Goal: Task Accomplishment & Management: Use online tool/utility

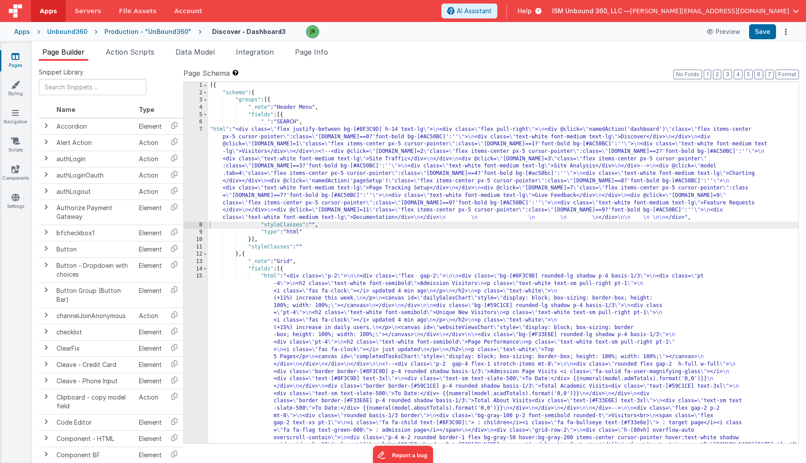
click at [217, 113] on div "[{ "schema" : { "groups" : [{ "_note" : "Header Menu" , "fields" : [{ "_" : "SE…" at bounding box center [503, 398] width 591 height 633
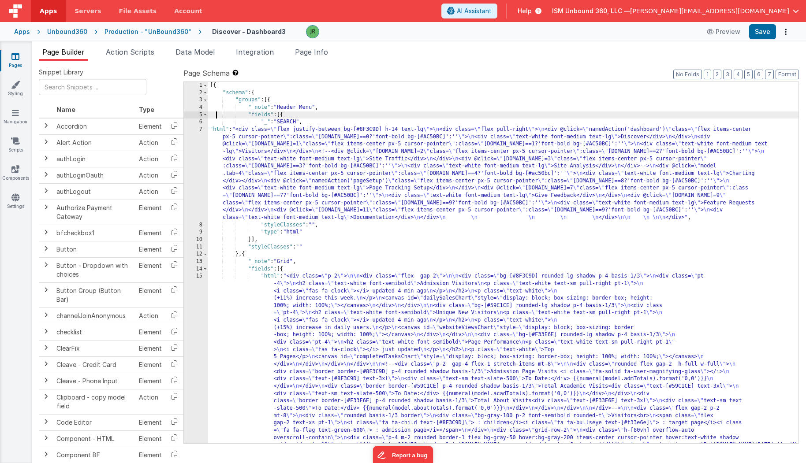
click at [227, 169] on div "[{ "schema" : { "groups" : [{ "_note" : "Header Menu" , "fields" : [{ "_" : "SE…" at bounding box center [503, 398] width 591 height 633
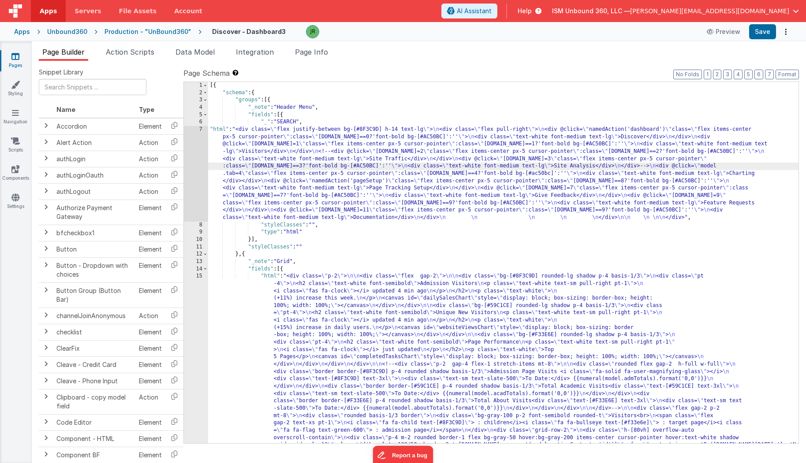
click at [193, 157] on div "7" at bounding box center [196, 174] width 24 height 96
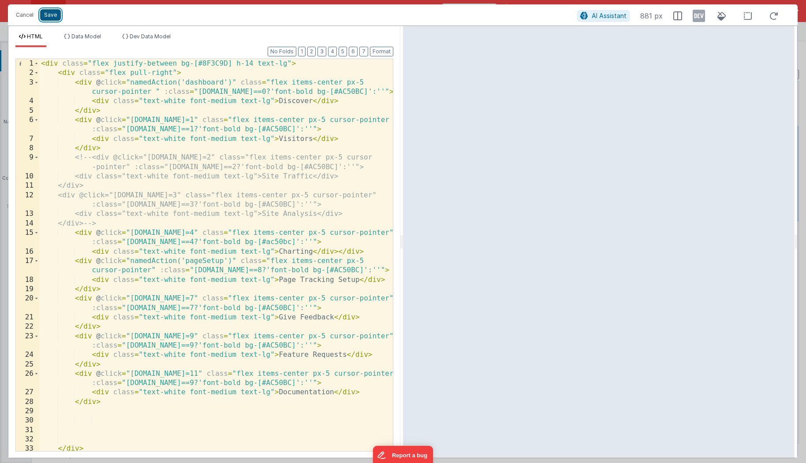
click at [46, 15] on button "Save" at bounding box center [50, 14] width 21 height 11
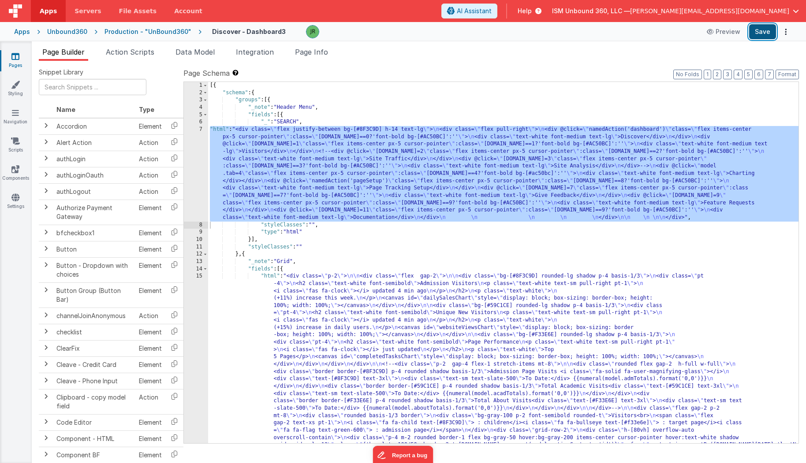
click at [757, 30] on button "Save" at bounding box center [762, 31] width 27 height 15
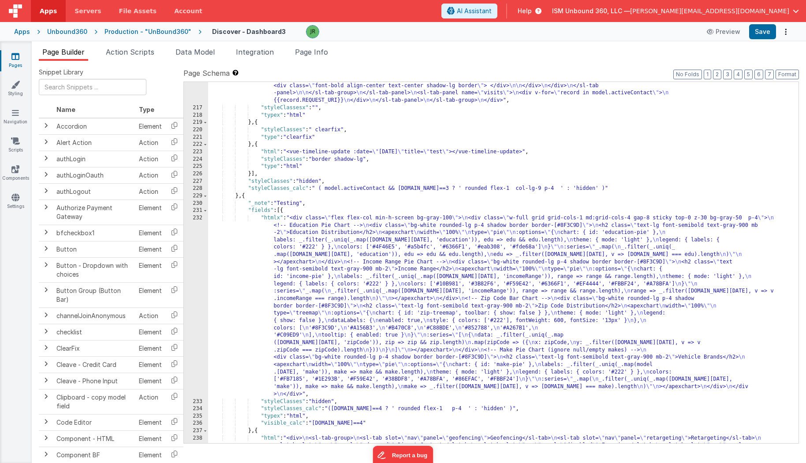
scroll to position [3340, 0]
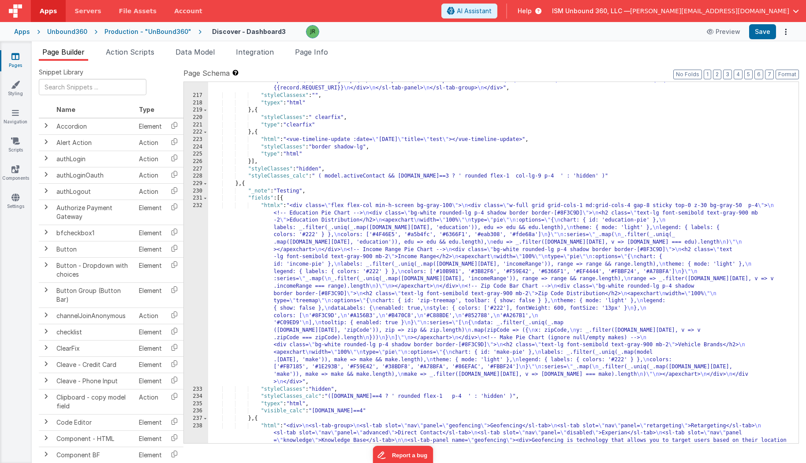
click at [280, 405] on div ""htmlx" : "<div> \n <sl-tab-group class= \" bg-white \" > \n <sl-tab slot= \" n…" at bounding box center [503, 166] width 591 height 839
click at [281, 204] on div ""htmlx" : "<div> \n <sl-tab-group class= \" bg-white \" > \n <sl-tab slot= \" n…" at bounding box center [503, 166] width 591 height 839
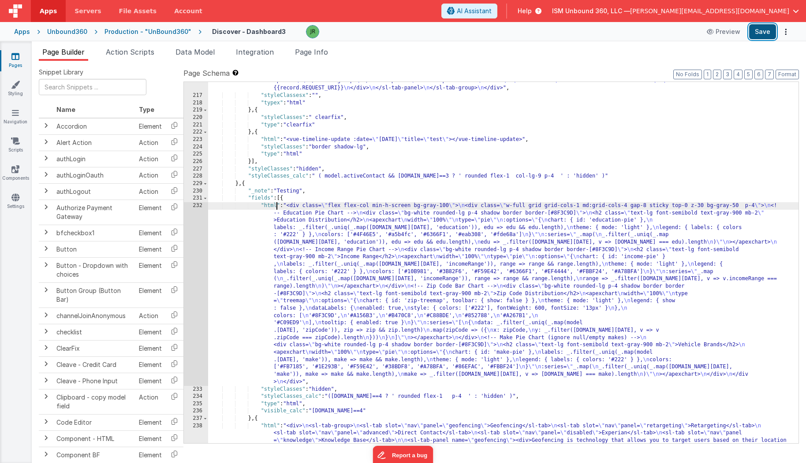
click at [754, 32] on button "Save" at bounding box center [762, 31] width 27 height 15
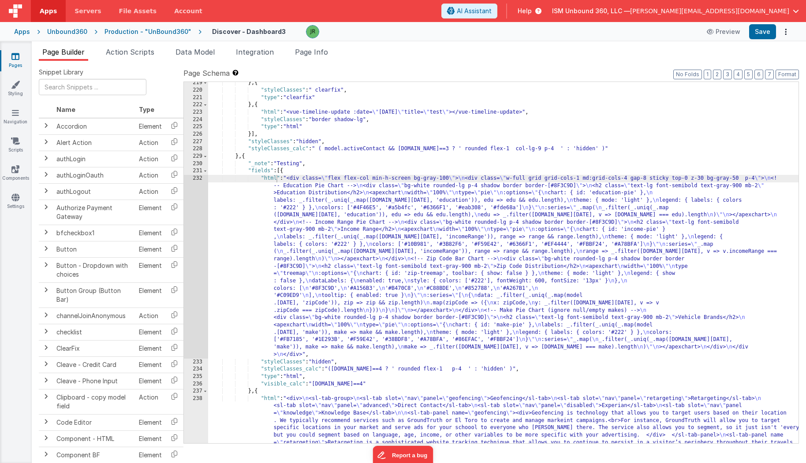
scroll to position [3370, 0]
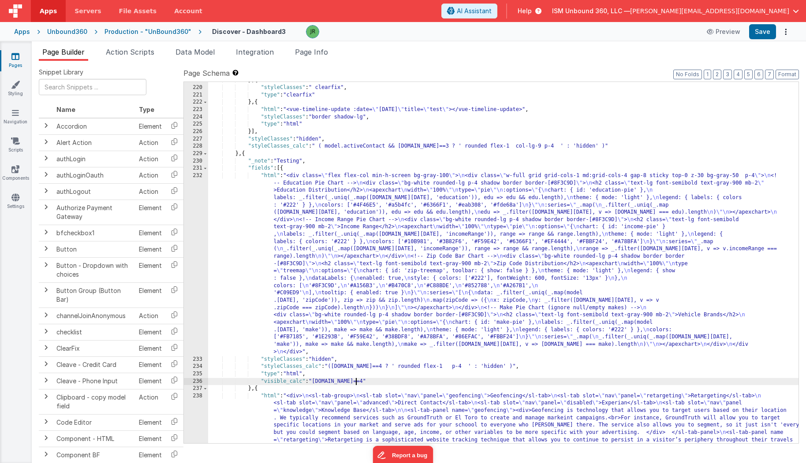
click at [361, 380] on div "} , { "styleClasses" : " clearfix" , "type" : "clearfix" } , { "html" : "<vue-t…" at bounding box center [503, 327] width 591 height 501
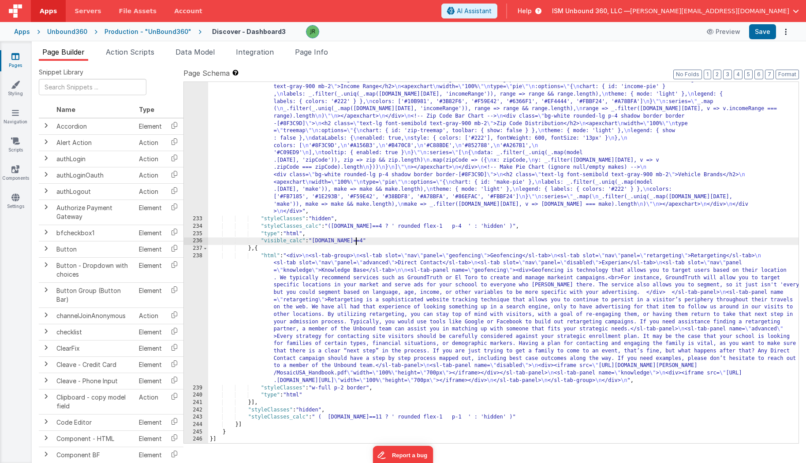
scroll to position [3509, 0]
click at [368, 417] on div ""html" : "<div class= \" flex flex-col min-h-screen bg-gray-100 \" > \n <div cl…" at bounding box center [503, 308] width 591 height 552
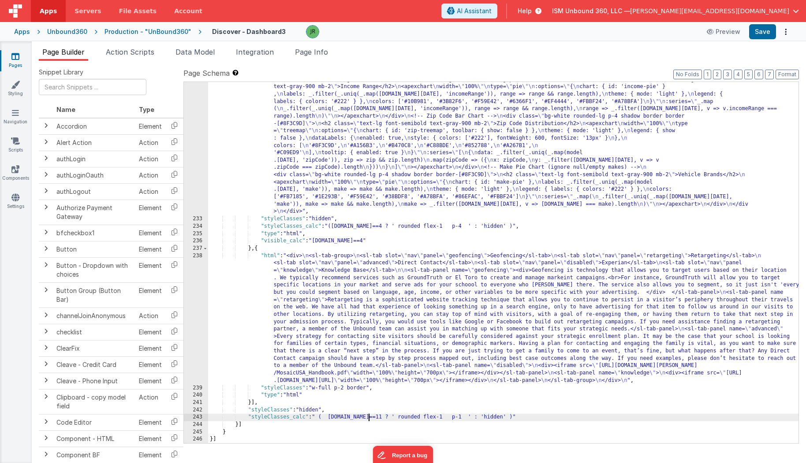
click at [368, 417] on div ""html" : "<div class= \" flex flex-col min-h-screen bg-gray-100 \" > \n <div cl…" at bounding box center [503, 308] width 591 height 552
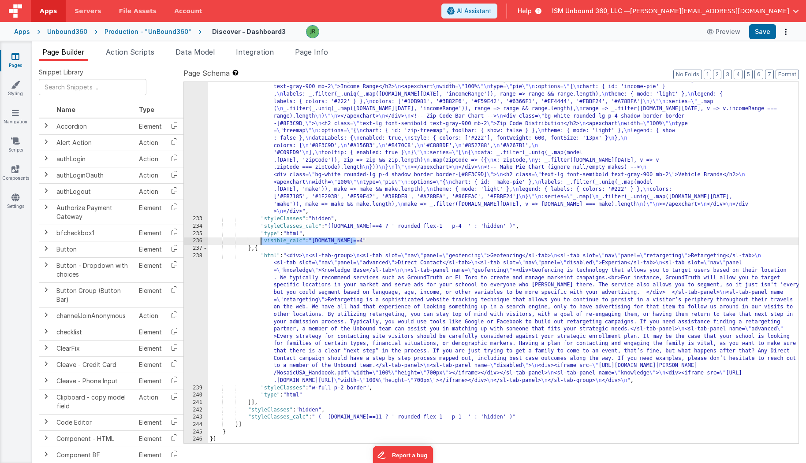
drag, startPoint x: 357, startPoint y: 242, endPoint x: 260, endPoint y: 242, distance: 96.5
click at [260, 242] on div ""html" : "<div class= \" flex flex-col min-h-screen bg-gray-100 \" > \n <div cl…" at bounding box center [503, 308] width 591 height 552
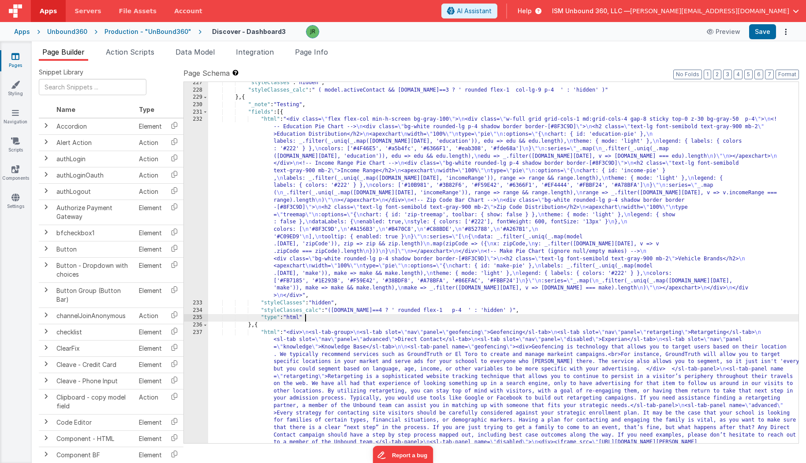
scroll to position [3421, 0]
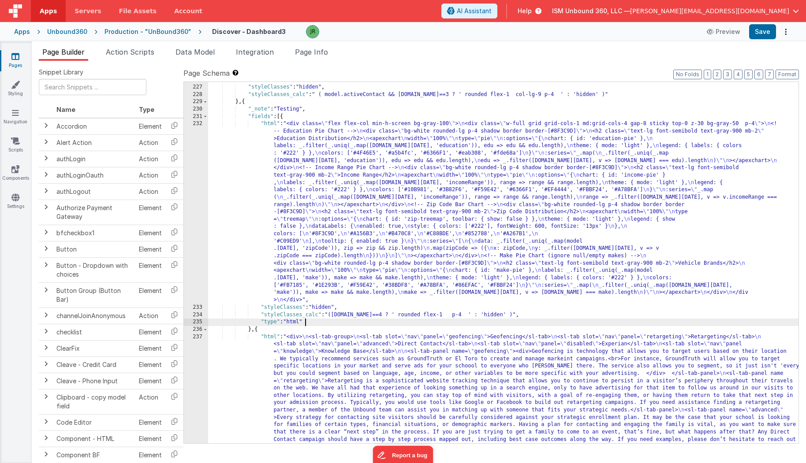
click at [283, 117] on div "}] , "styleClasses" : "hidden" , "styleClasses_calc" : " ( model.activeContact …" at bounding box center [503, 326] width 591 height 501
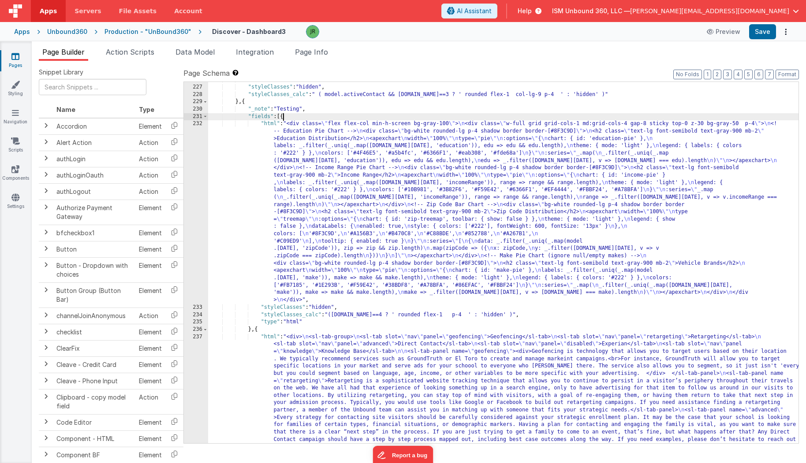
click at [283, 117] on div "}] , "styleClasses" : "hidden" , "styleClasses_calc" : " ( model.activeContact …" at bounding box center [503, 326] width 591 height 501
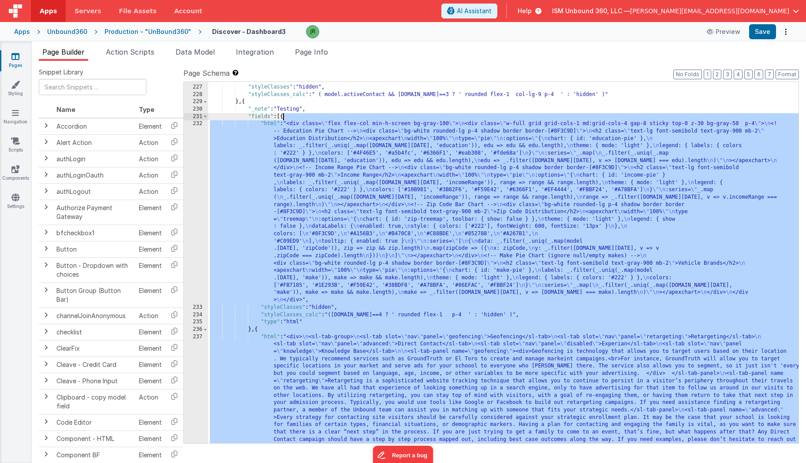
click at [283, 117] on div "}] , "styleClasses" : "hidden" , "styleClasses_calc" : " ( model.activeContact …" at bounding box center [503, 326] width 591 height 501
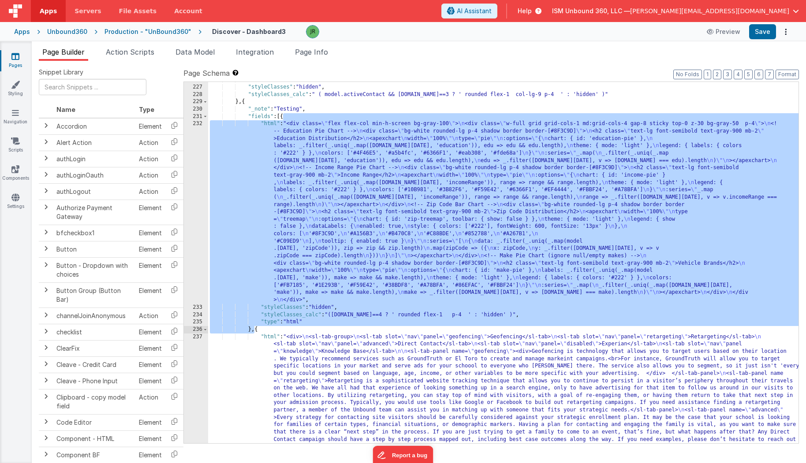
drag, startPoint x: 283, startPoint y: 117, endPoint x: 253, endPoint y: 330, distance: 215.1
click at [253, 330] on div "}] , "styleClasses" : "hidden" , "styleClasses_calc" : " ( model.activeContact …" at bounding box center [503, 326] width 591 height 501
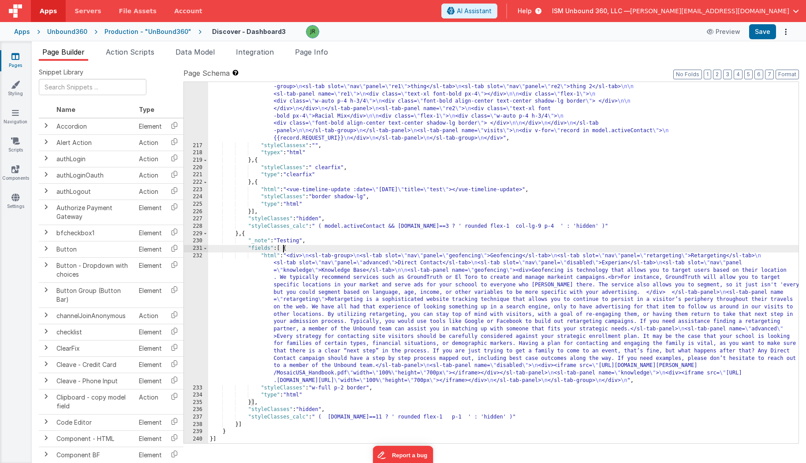
scroll to position [3289, 0]
click at [206, 248] on span at bounding box center [205, 248] width 5 height 7
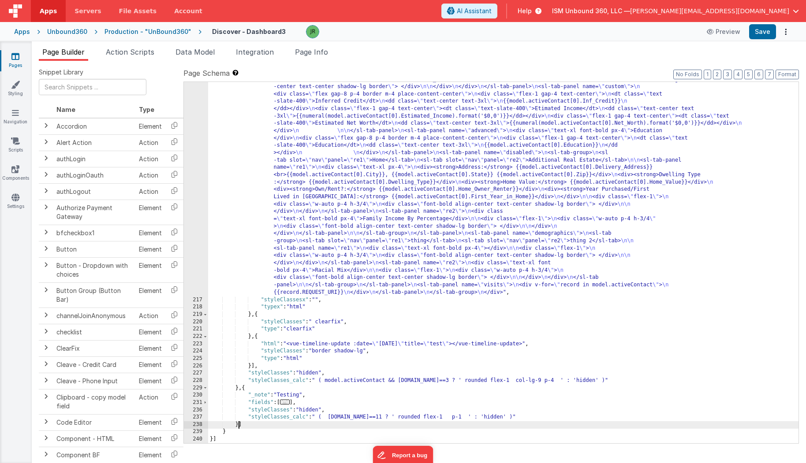
click at [239, 425] on div ""htmlx" : "<div> \n <sl-tab-group class= \" bg-white \" > \n <sl-tab slot= \" n…" at bounding box center [503, 308] width 591 height 714
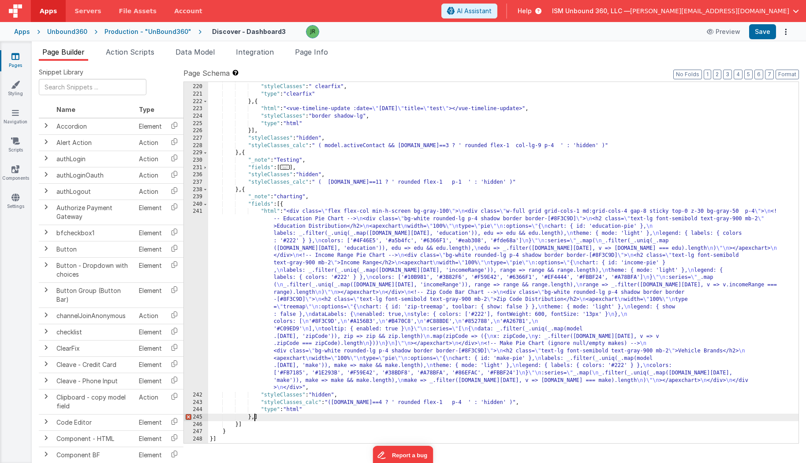
scroll to position [3370, 0]
click at [760, 34] on button "Save" at bounding box center [762, 31] width 27 height 15
click at [292, 217] on div "} , { "styleClasses" : " clearfix" , "type" : "clearfix" } , { "html" : "<vue-t…" at bounding box center [503, 264] width 591 height 376
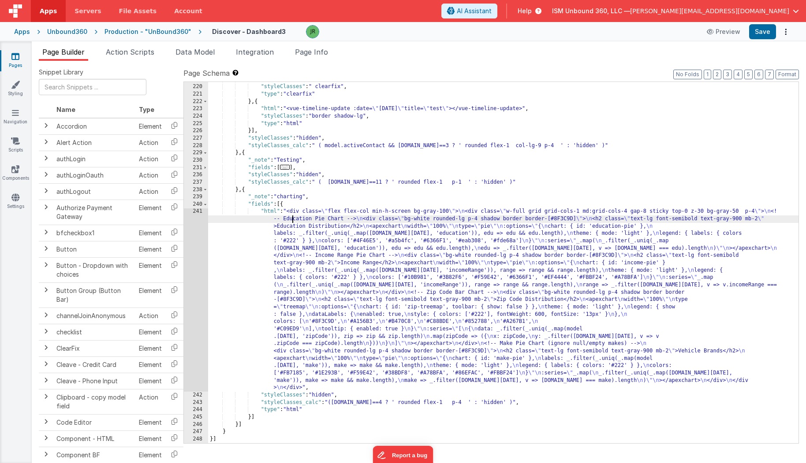
click at [196, 214] on div "241" at bounding box center [196, 300] width 24 height 184
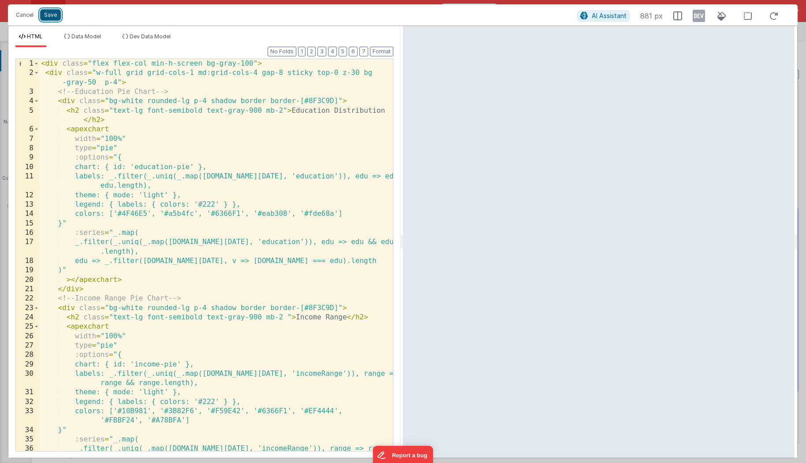
click at [47, 17] on button "Save" at bounding box center [50, 14] width 21 height 11
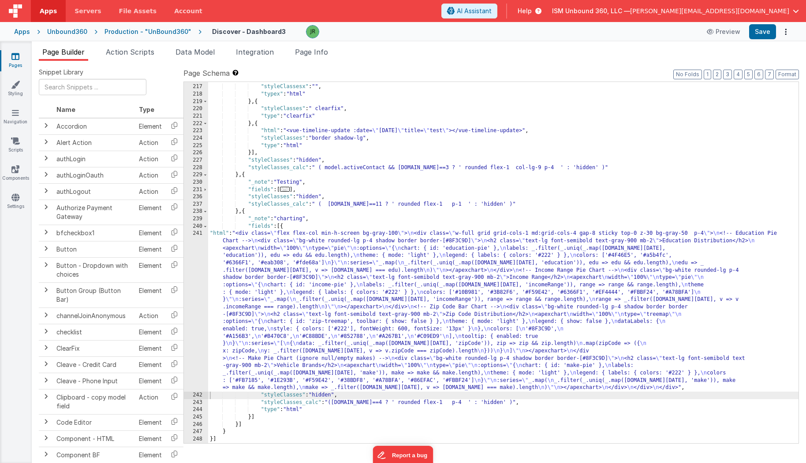
scroll to position [3348, 0]
click at [60, 27] on div "Unbound360" at bounding box center [67, 31] width 40 height 9
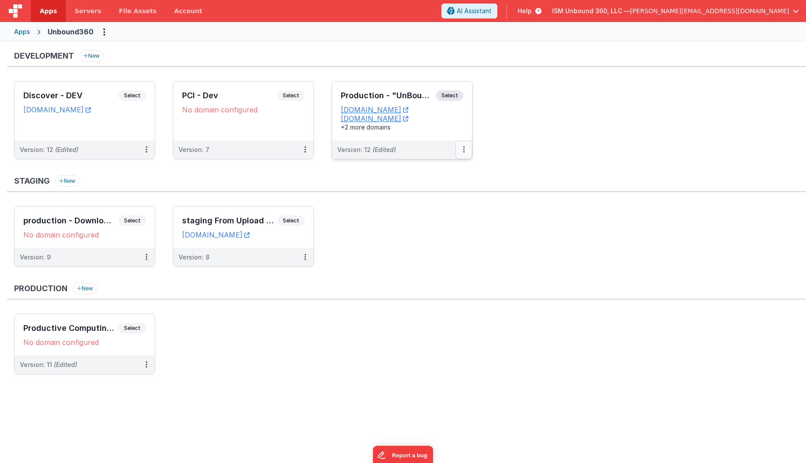
click at [467, 152] on button at bounding box center [463, 150] width 17 height 19
click at [428, 172] on link "Edit" at bounding box center [433, 170] width 78 height 16
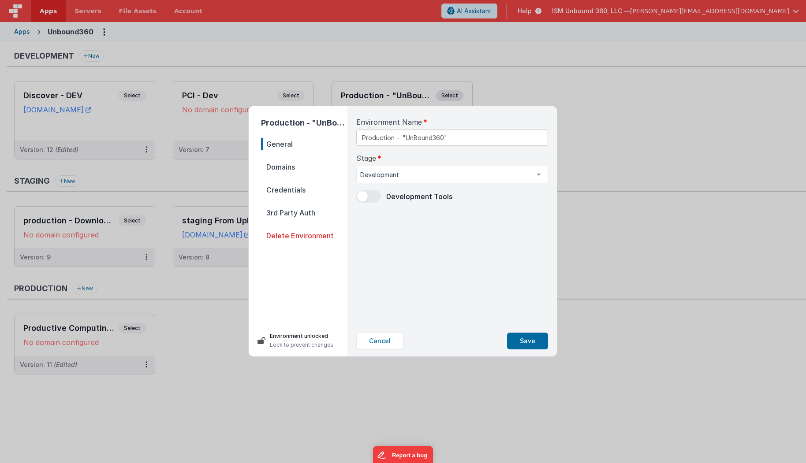
click at [373, 197] on span at bounding box center [368, 196] width 25 height 12
click at [534, 336] on button "Save" at bounding box center [527, 341] width 41 height 17
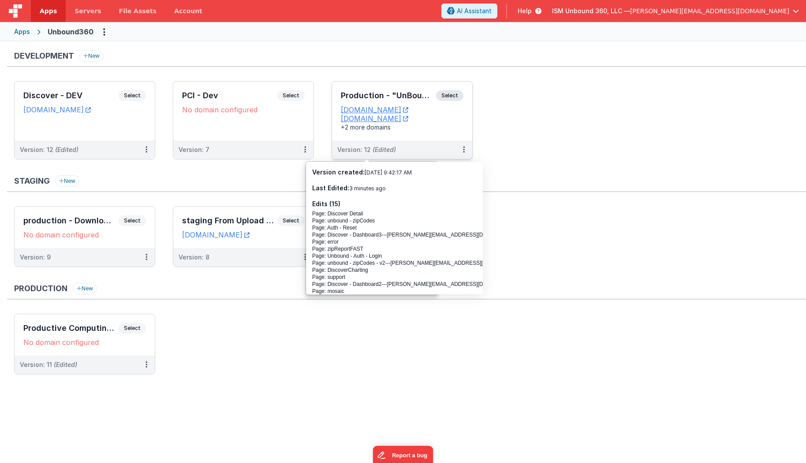
click at [418, 148] on div "Version: 12 (Edited)" at bounding box center [396, 149] width 118 height 9
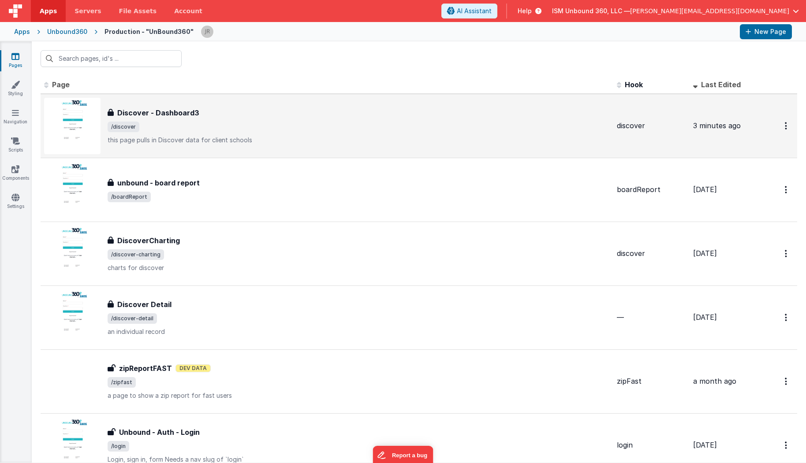
click at [272, 128] on span "/discover" at bounding box center [359, 127] width 502 height 11
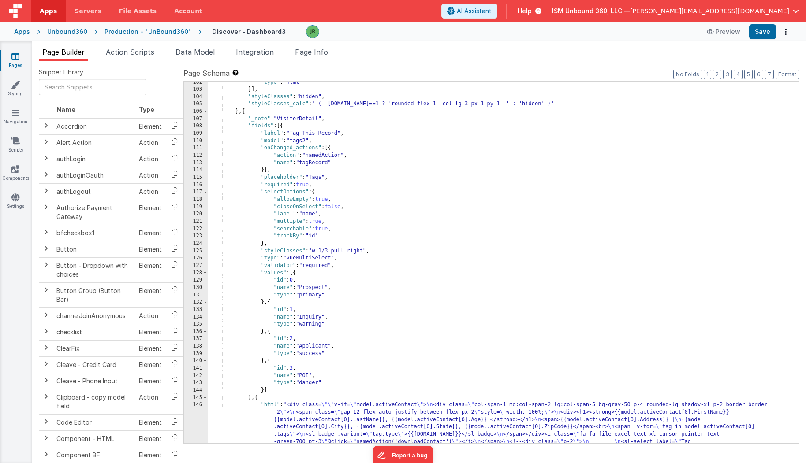
scroll to position [3539, 0]
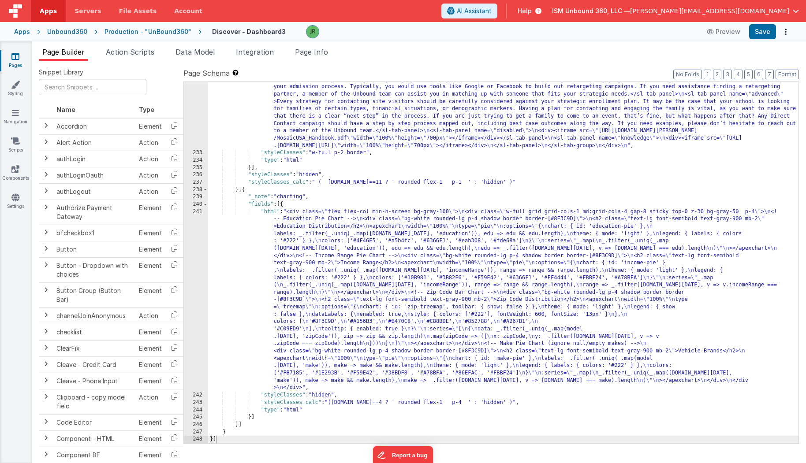
click at [290, 264] on div ""html" : "<div> \n <sl-tab-group> \n <sl-tab slot= \" nav \" panel= \" geofenci…" at bounding box center [503, 267] width 591 height 501
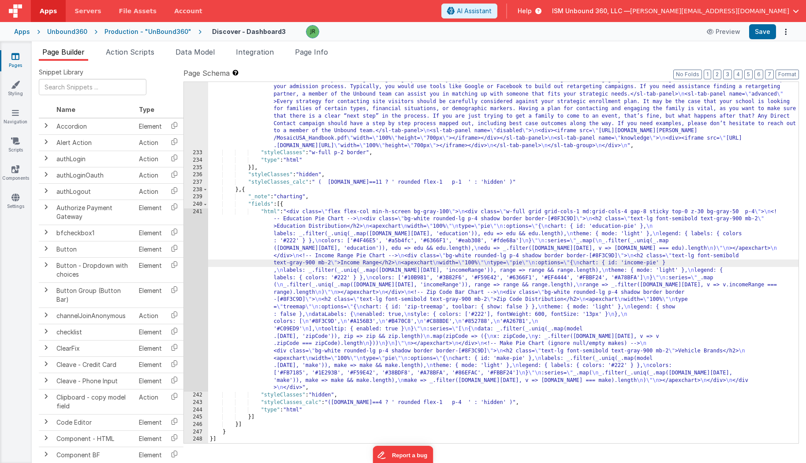
click at [191, 224] on div "241" at bounding box center [196, 300] width 24 height 184
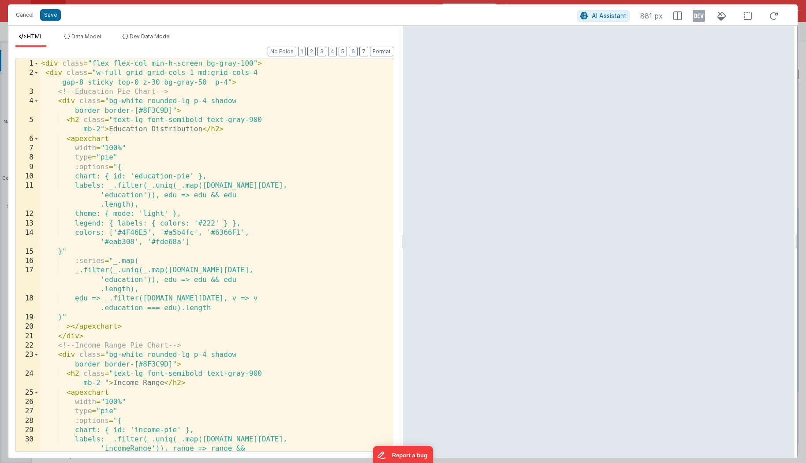
click at [309, 93] on div "< div class = "flex flex-col min-h-screen bg-gray-100" > < div class = "w-full …" at bounding box center [216, 274] width 354 height 430
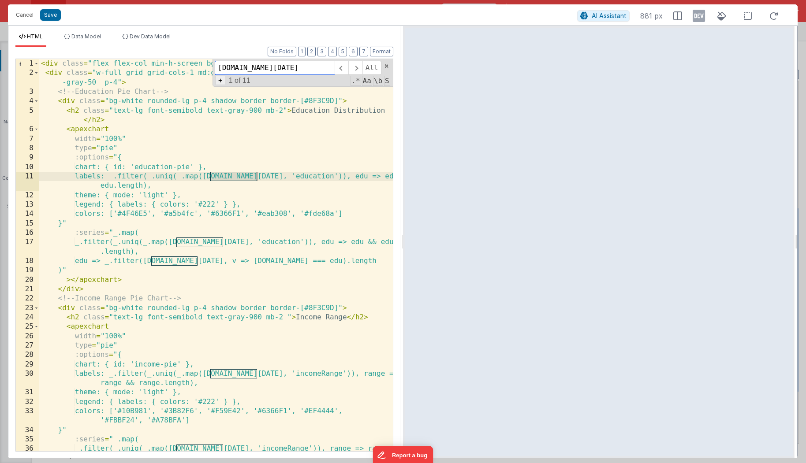
click at [223, 78] on span "+" at bounding box center [221, 80] width 10 height 9
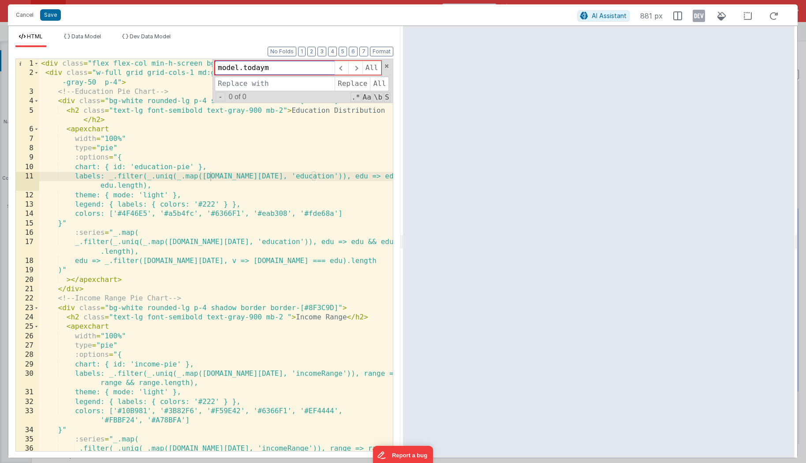
type input "[DOMAIN_NAME][DATE]"
type input "d"
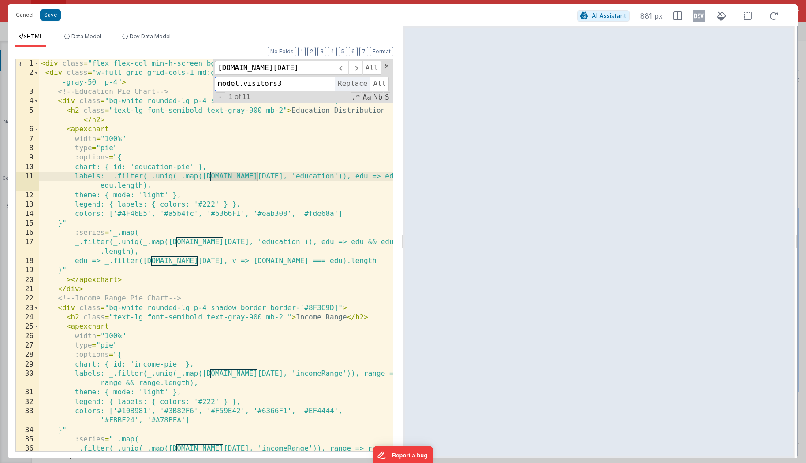
type input "model.visitors3"
click at [361, 80] on span "Replace" at bounding box center [352, 84] width 35 height 14
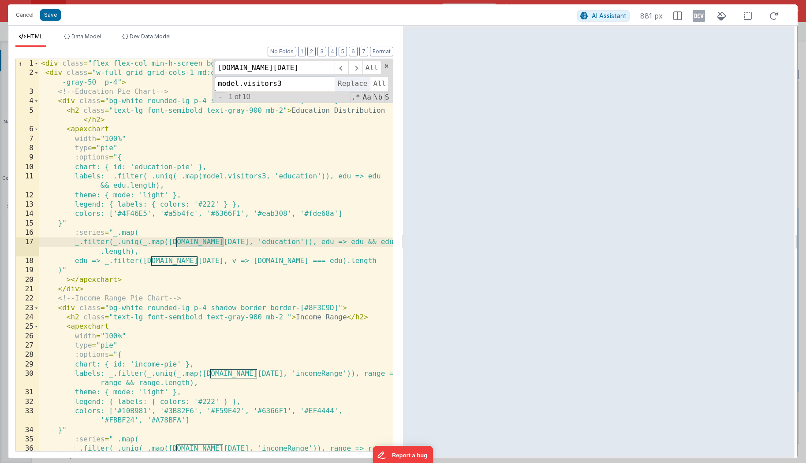
click at [361, 80] on span "Replace" at bounding box center [352, 84] width 35 height 14
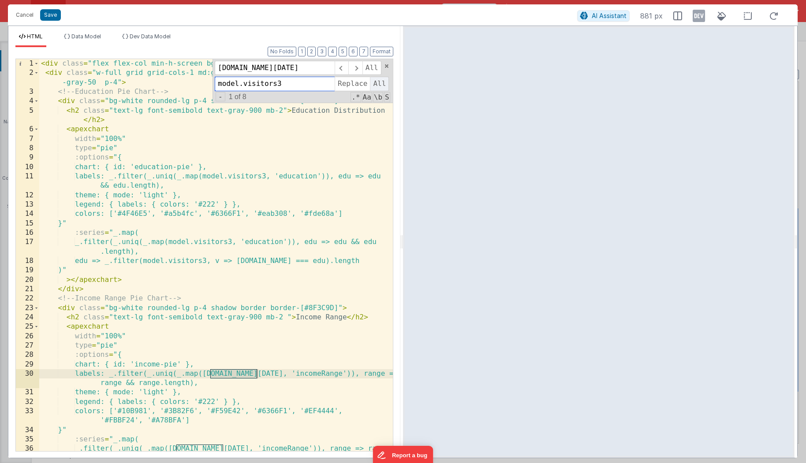
click at [379, 84] on span "All" at bounding box center [379, 84] width 19 height 14
click at [379, 82] on span "All" at bounding box center [379, 84] width 19 height 14
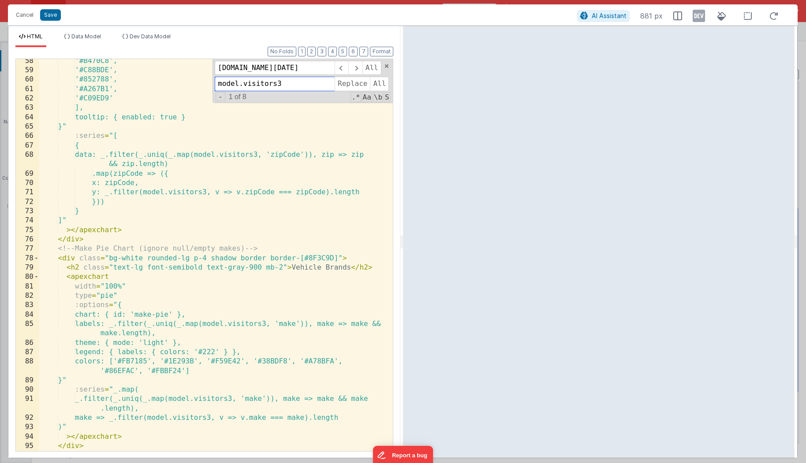
scroll to position [632, 0]
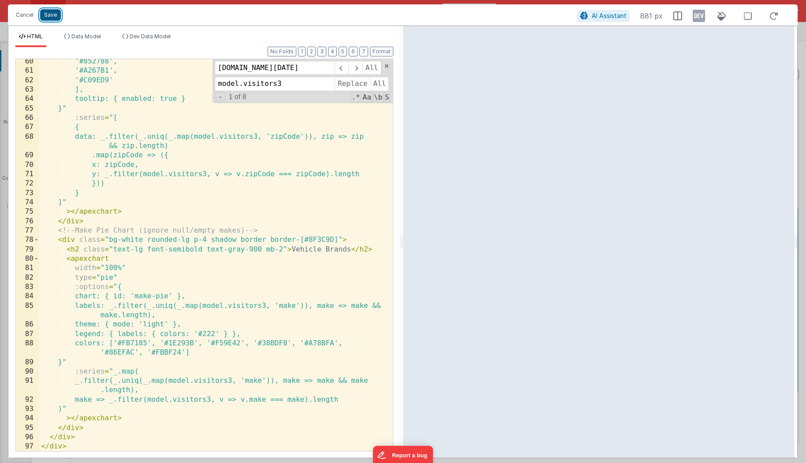
click at [52, 17] on button "Save" at bounding box center [50, 14] width 21 height 11
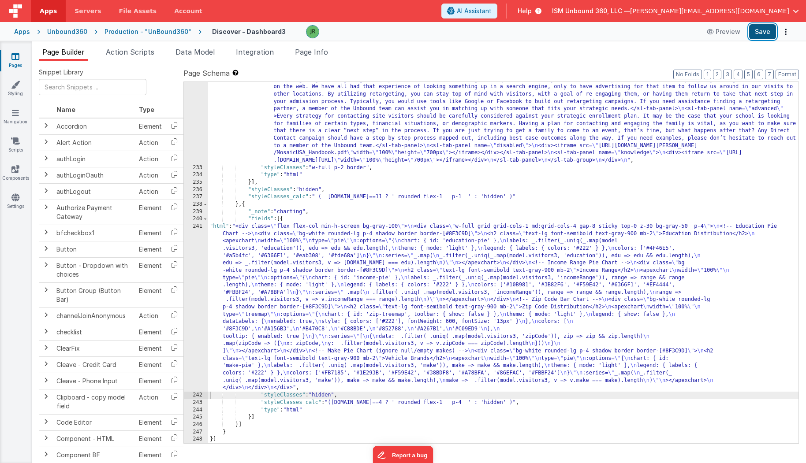
click at [763, 34] on button "Save" at bounding box center [762, 31] width 27 height 15
click at [275, 278] on div ""html" : "<div> \n <sl-tab-group> \n <sl-tab slot= \" nav \" panel= \" geofenci…" at bounding box center [503, 282] width 591 height 501
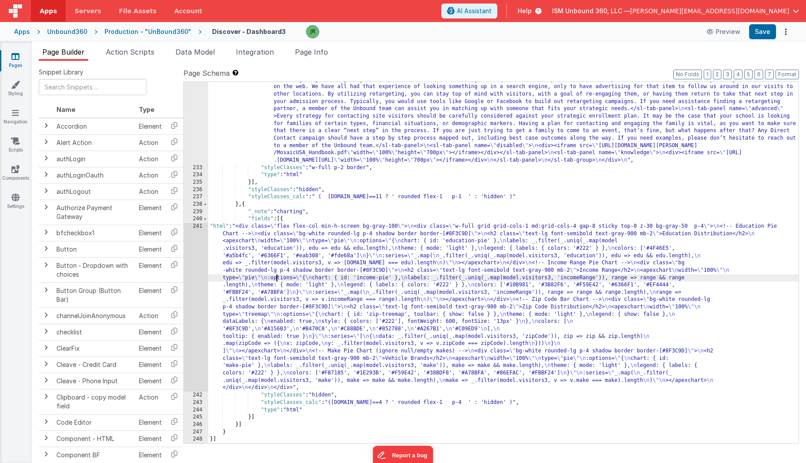
click at [197, 230] on div "241" at bounding box center [196, 307] width 24 height 169
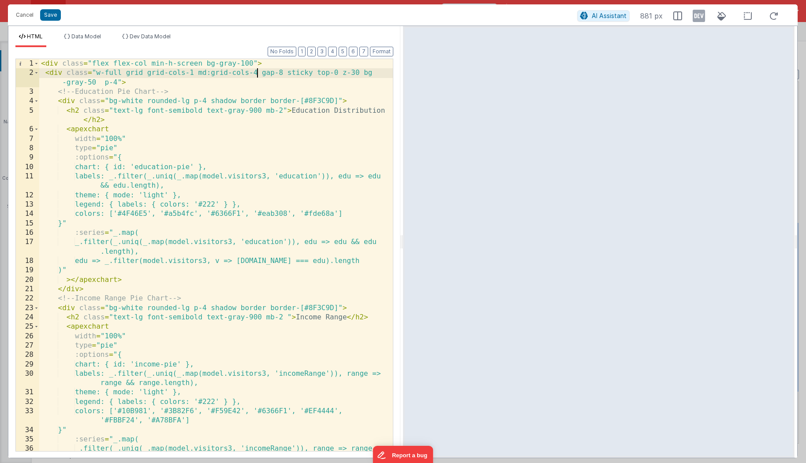
click at [257, 72] on div "< div class = "flex flex-col min-h-screen bg-gray-100" > < div class = "w-full …" at bounding box center [216, 269] width 354 height 421
click at [54, 12] on button "Save" at bounding box center [50, 14] width 21 height 11
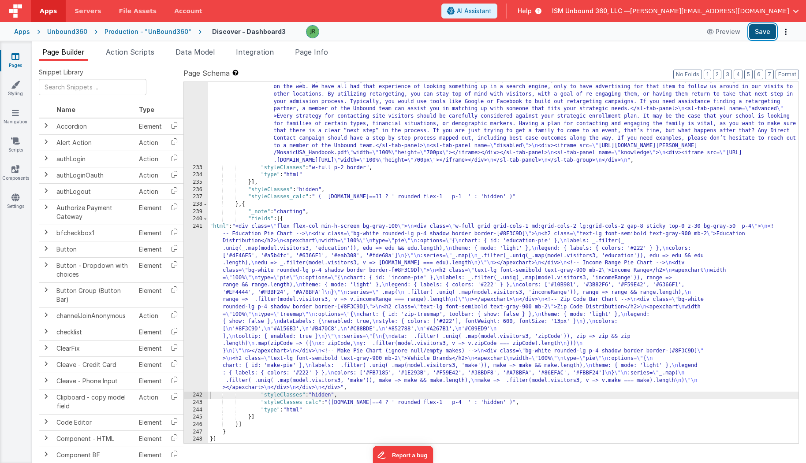
click at [765, 31] on button "Save" at bounding box center [762, 31] width 27 height 15
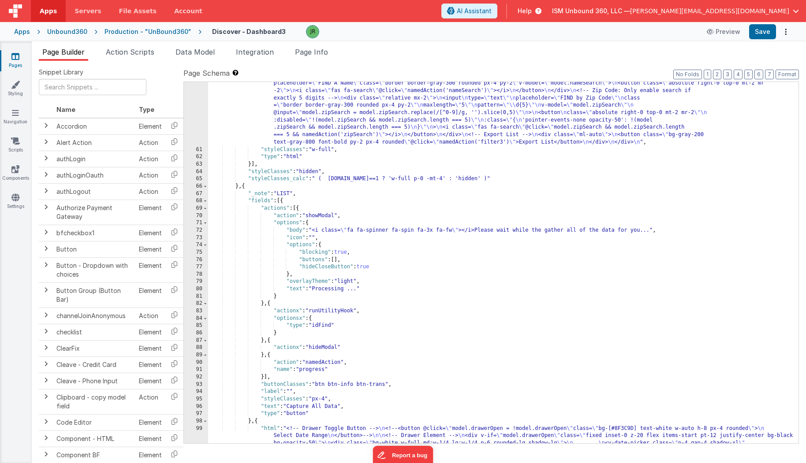
scroll to position [1165, 0]
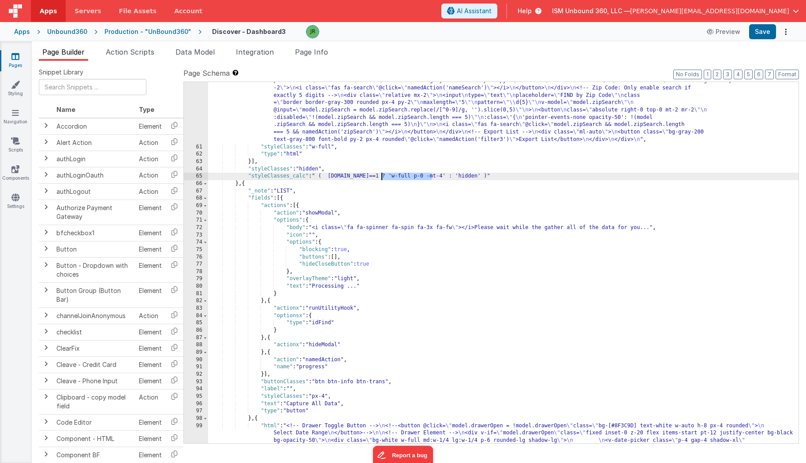
drag, startPoint x: 432, startPoint y: 176, endPoint x: 381, endPoint y: 175, distance: 51.1
click at [381, 175] on div ""html" : "<!-- Add validation for 5-digit Zip Code in zipSearch input --> \n <d…" at bounding box center [503, 335] width 591 height 780
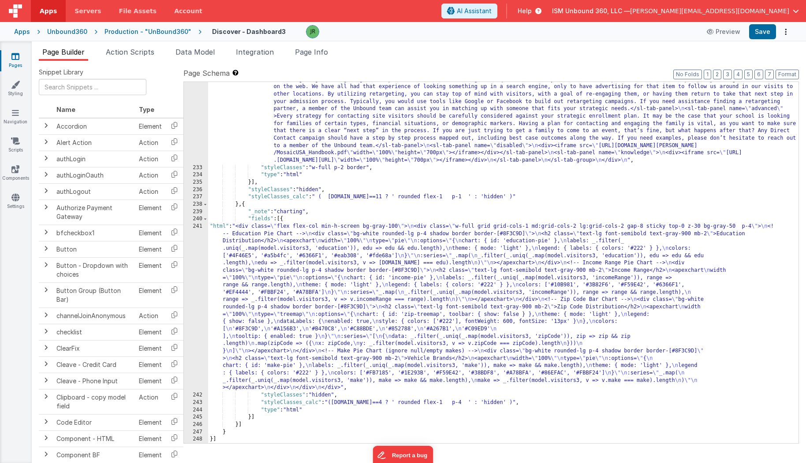
scroll to position [3524, 0]
drag, startPoint x: 452, startPoint y: 402, endPoint x: 441, endPoint y: 402, distance: 11.0
click at [441, 402] on div ""html" : "<div> \n <sl-tab-group> \n <sl-tab slot= \" nav \" panel= \" geofenci…" at bounding box center [503, 282] width 591 height 501
click at [753, 28] on button "Save" at bounding box center [762, 31] width 27 height 15
click at [320, 56] on span "Page Info" at bounding box center [311, 52] width 33 height 9
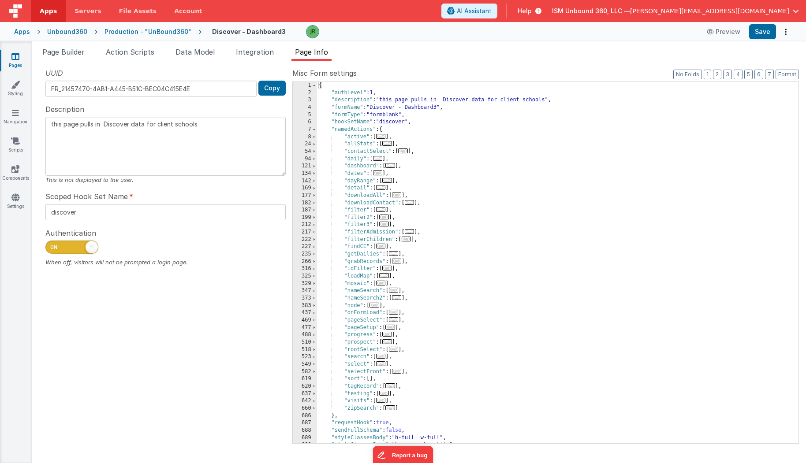
scroll to position [27, 0]
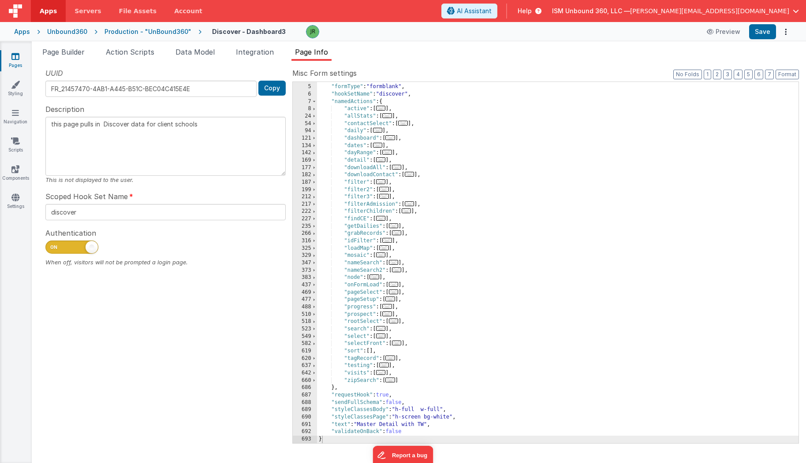
click at [443, 409] on div ""formName" : "Discover - Dashboard3" , "formType" : "formblank" , "hookSetName"…" at bounding box center [558, 264] width 482 height 376
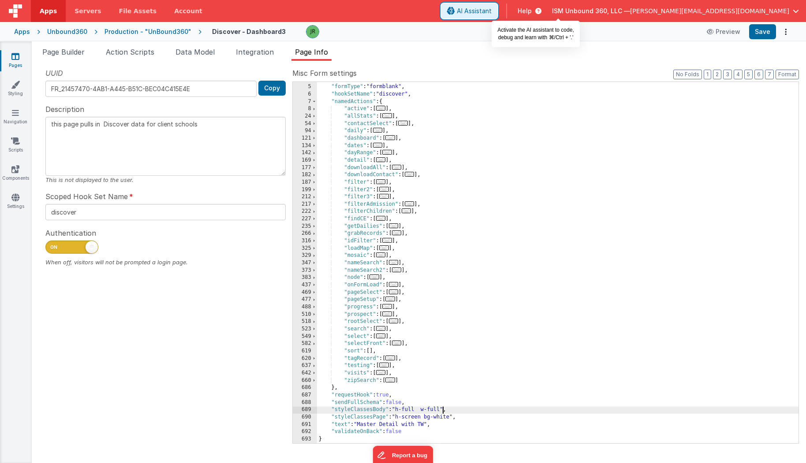
click at [497, 5] on button "AI Assistant" at bounding box center [469, 11] width 56 height 15
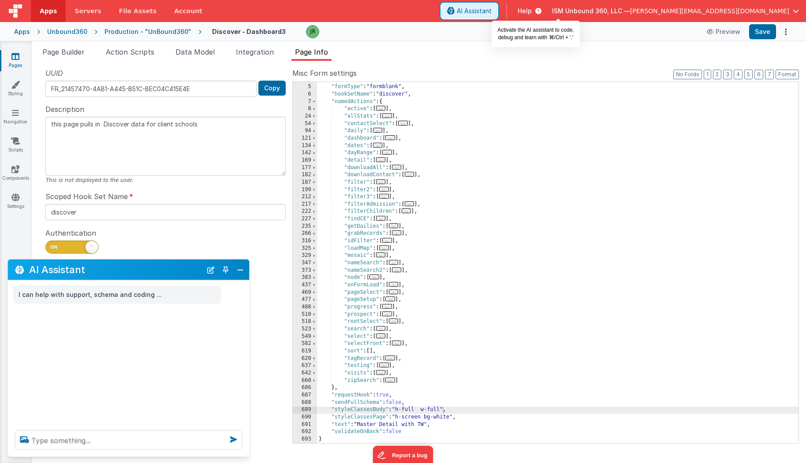
click at [491, 7] on span "AI Assistant" at bounding box center [474, 11] width 35 height 9
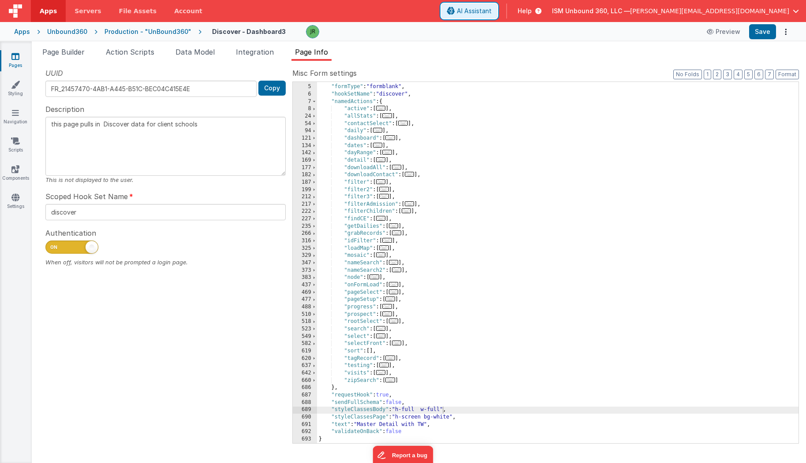
click at [491, 7] on span "AI Assistant" at bounding box center [474, 11] width 35 height 9
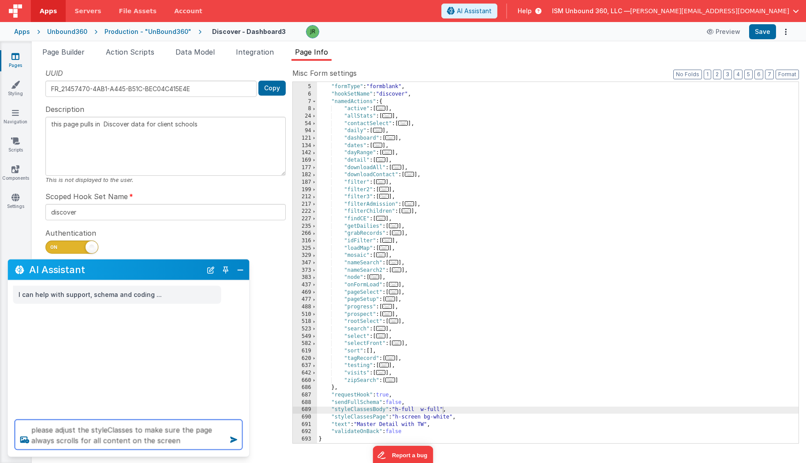
type textarea "please adjust the styleClasses to make sure the page always scrolls for all con…"
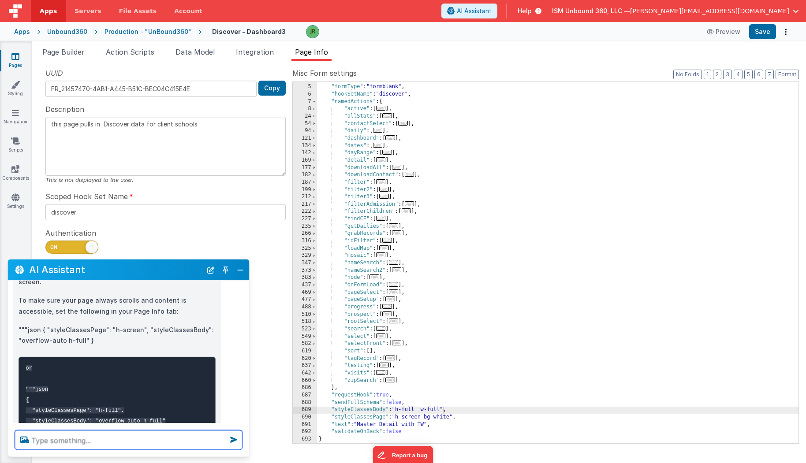
scroll to position [127, 0]
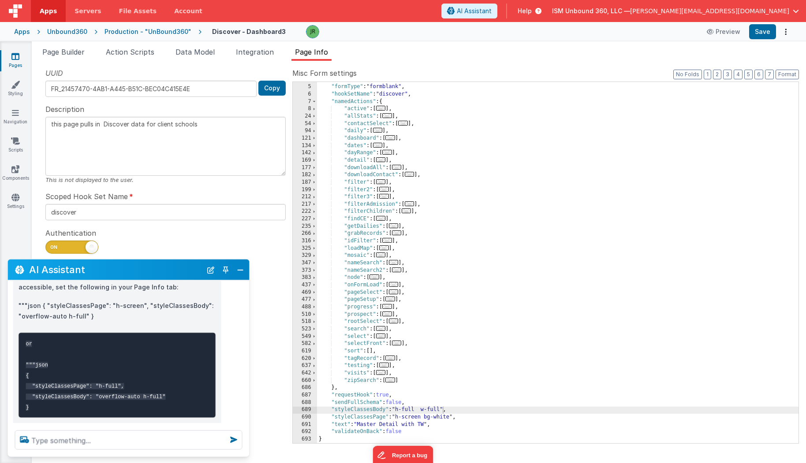
click at [162, 386] on code "or """json { "styleClassesPage": "h-full", "styleClassesBody": "overflow-auto h…" at bounding box center [96, 376] width 140 height 70
click at [419, 406] on div ""formName" : "Discover - Dashboard3" , "formType" : "formblank" , "hookSetName"…" at bounding box center [558, 264] width 482 height 376
drag, startPoint x: 424, startPoint y: 415, endPoint x: 405, endPoint y: 415, distance: 19.4
click at [405, 415] on div ""formName" : "Discover - Dashboard3" , "formType" : "formblank" , "hookSetName"…" at bounding box center [558, 264] width 482 height 376
click at [762, 31] on button "Save" at bounding box center [762, 31] width 27 height 15
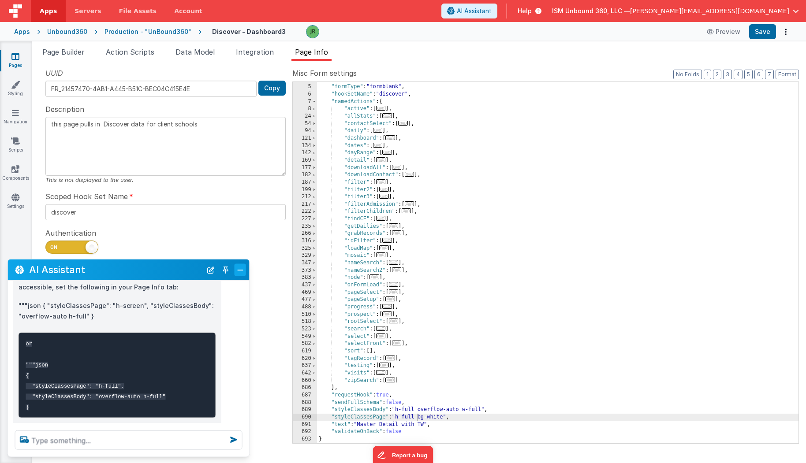
click at [241, 265] on button "Close" at bounding box center [239, 270] width 11 height 12
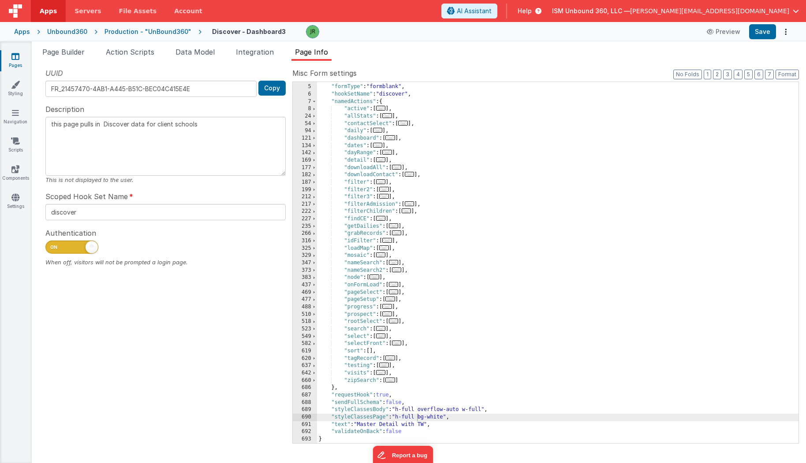
click at [54, 31] on div "Unbound360" at bounding box center [67, 31] width 40 height 9
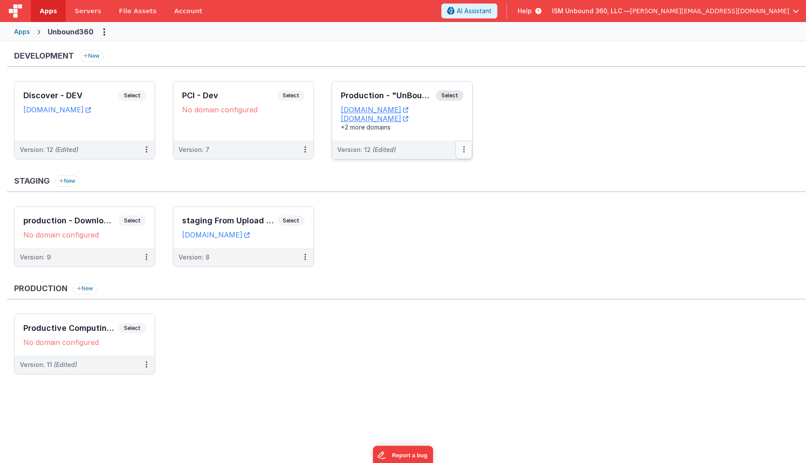
click at [462, 150] on button at bounding box center [463, 150] width 17 height 19
click at [426, 171] on link "Edit" at bounding box center [433, 170] width 78 height 16
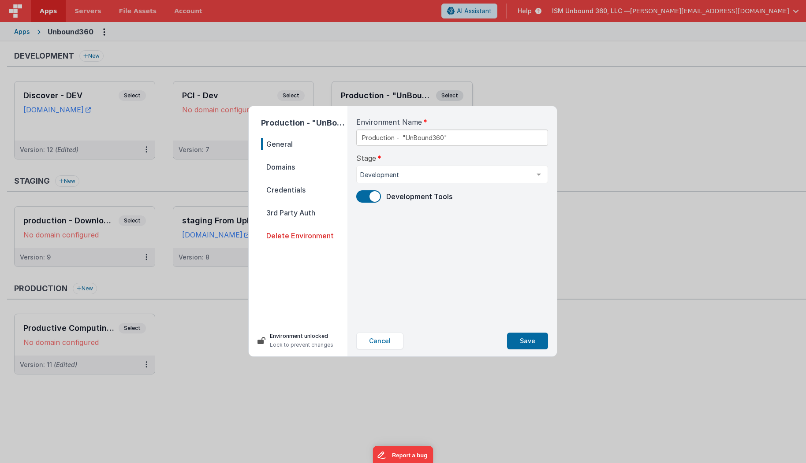
click at [372, 196] on span at bounding box center [374, 196] width 11 height 11
click at [521, 339] on button "Save" at bounding box center [527, 341] width 41 height 17
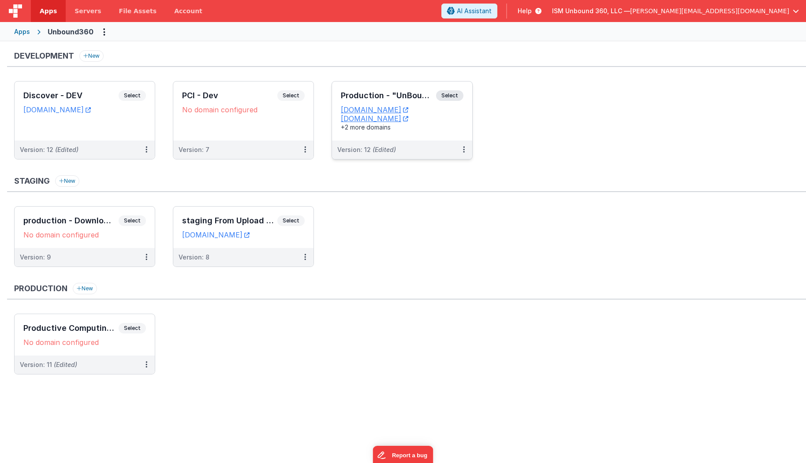
click at [414, 154] on div "Version: 12 (Edited)" at bounding box center [402, 150] width 140 height 19
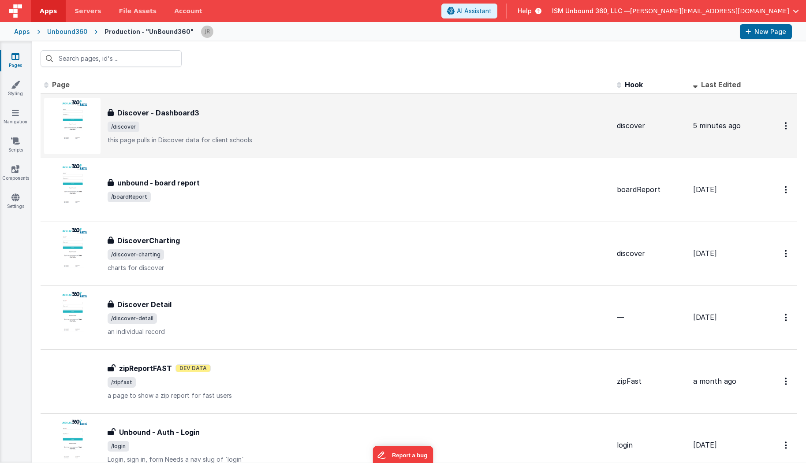
click at [298, 120] on div "Discover - Dashboard3 Discover - Dashboard3 /discover this page pulls in Discov…" at bounding box center [359, 126] width 502 height 37
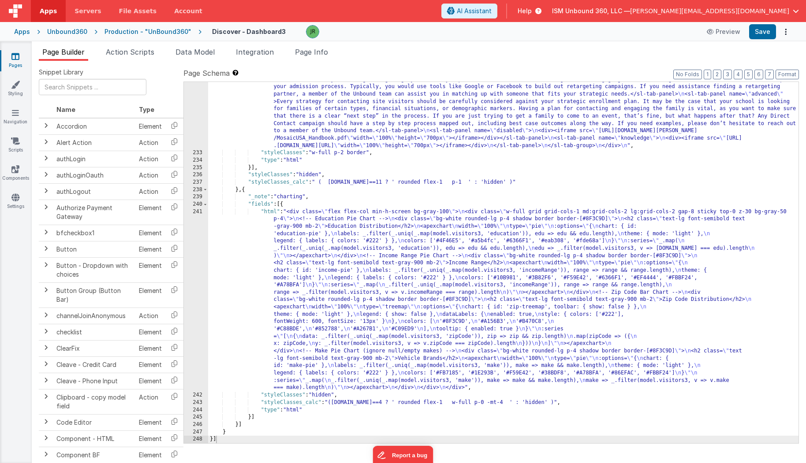
scroll to position [3539, 0]
click at [256, 229] on div ""html" : "<div> \n <sl-tab-group> \n <sl-tab slot= \" nav \" panel= \" geofenci…" at bounding box center [503, 267] width 591 height 501
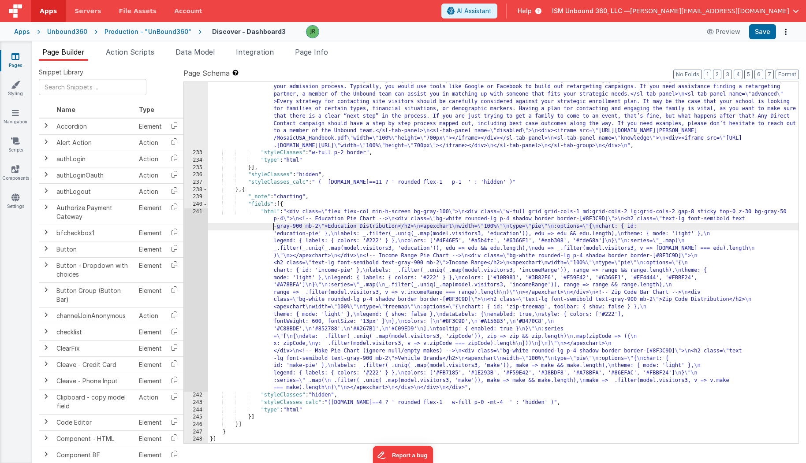
click at [198, 212] on div "241" at bounding box center [196, 300] width 24 height 184
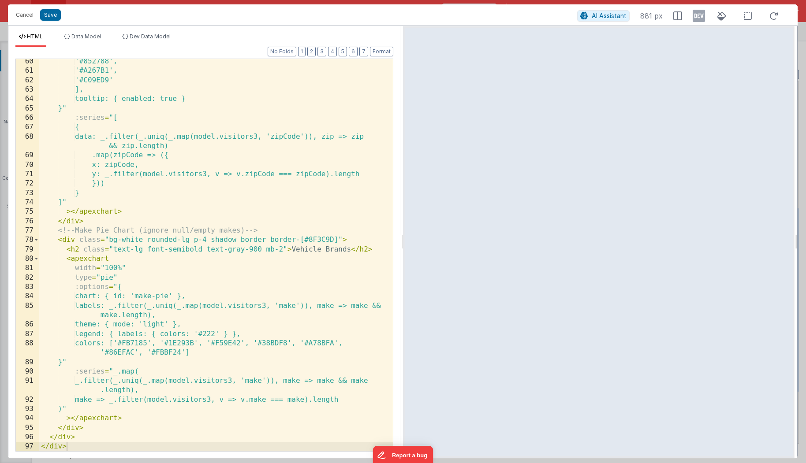
scroll to position [632, 0]
click at [37, 240] on span at bounding box center [36, 239] width 5 height 9
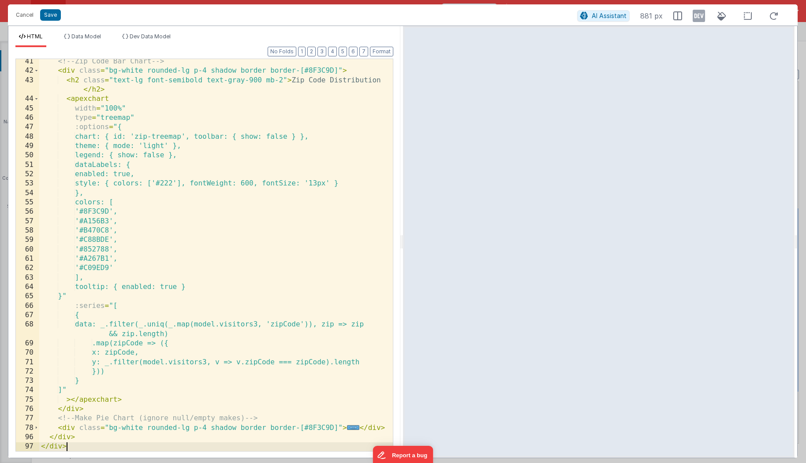
scroll to position [444, 0]
click at [36, 428] on span at bounding box center [36, 428] width 5 height 9
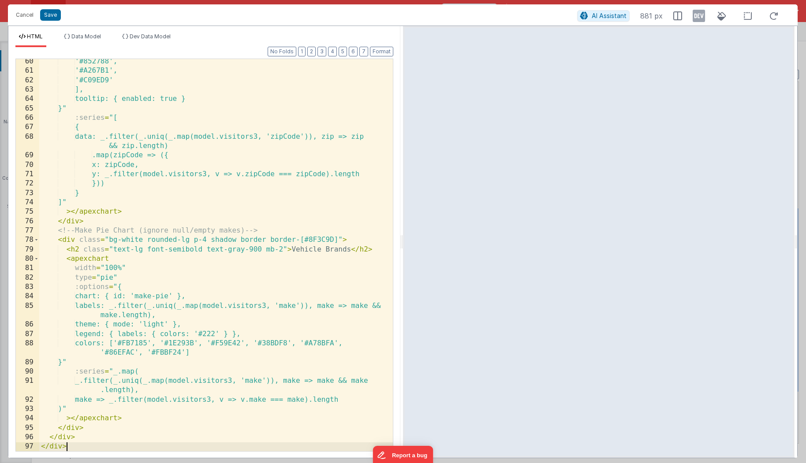
scroll to position [632, 0]
click at [37, 238] on span at bounding box center [36, 239] width 5 height 9
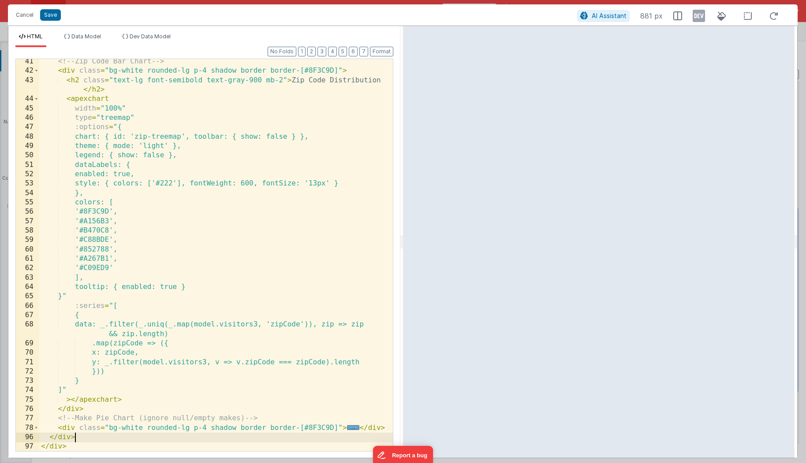
click at [79, 438] on div "<!-- Zip Code Bar Chart --> < div class = "bg-white rounded-lg p-4 shadow borde…" at bounding box center [216, 263] width 354 height 412
drag, startPoint x: 385, startPoint y: 430, endPoint x: 58, endPoint y: 430, distance: 327.5
click at [58, 430] on div "41 42 43 44 45 46 47 48 49 50 51 52 53 54 55 56 57 58 59 60 61 62 63 64 65 66 6…" at bounding box center [204, 255] width 378 height 393
click at [390, 430] on div at bounding box center [388, 33] width 9 height 837
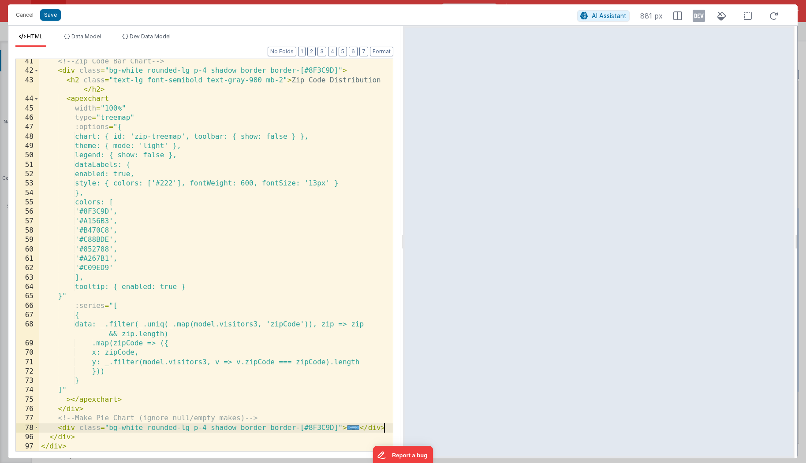
paste textarea
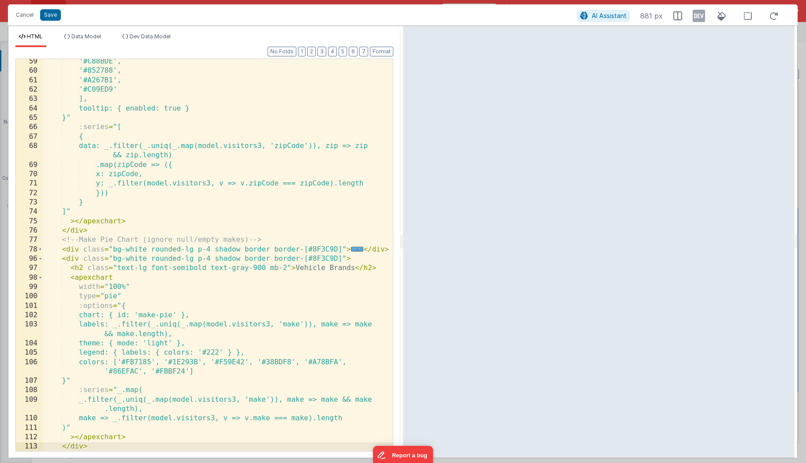
scroll to position [623, 0]
drag, startPoint x: 352, startPoint y: 268, endPoint x: 296, endPoint y: 267, distance: 56.0
click at [296, 267] on div "'#C88BDE', '#852788', '#A267B1', '#C09ED9' ], tooltip: { enabled: true } }" :se…" at bounding box center [218, 263] width 350 height 412
click at [296, 321] on div "'#C88BDE', '#852788', '#A267B1', '#C09ED9' ], tooltip: { enabled: true } }" :se…" at bounding box center [218, 263] width 350 height 412
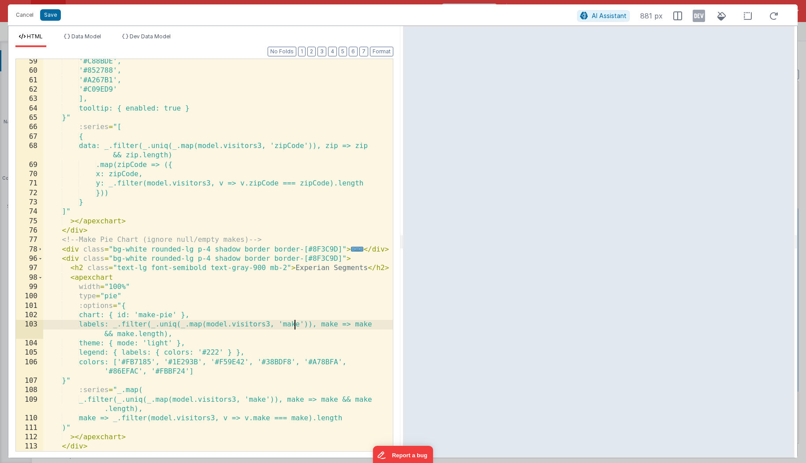
click at [296, 321] on div "'#C88BDE', '#852788', '#A267B1', '#C09ED9' ], tooltip: { enabled: true } }" :se…" at bounding box center [218, 263] width 350 height 412
click at [345, 326] on div "'#C88BDE', '#852788', '#A267B1', '#C09ED9' ], tooltip: { enabled: true } }" :se…" at bounding box center [218, 263] width 350 height 412
click at [112, 335] on div "'#C88BDE', '#852788', '#A267B1', '#C09ED9' ], tooltip: { enabled: true } }" :se…" at bounding box center [218, 263] width 350 height 412
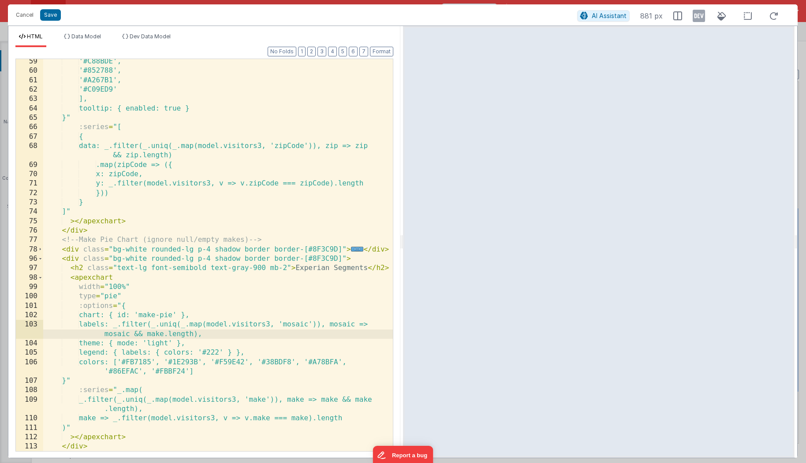
click at [153, 333] on div "'#C88BDE', '#852788', '#A267B1', '#C09ED9' ], tooltip: { enabled: true } }" :se…" at bounding box center [218, 263] width 350 height 412
click at [267, 400] on div "'#C88BDE', '#852788', '#A267B1', '#C09ED9' ], tooltip: { enabled: true } }" :se…" at bounding box center [218, 263] width 350 height 412
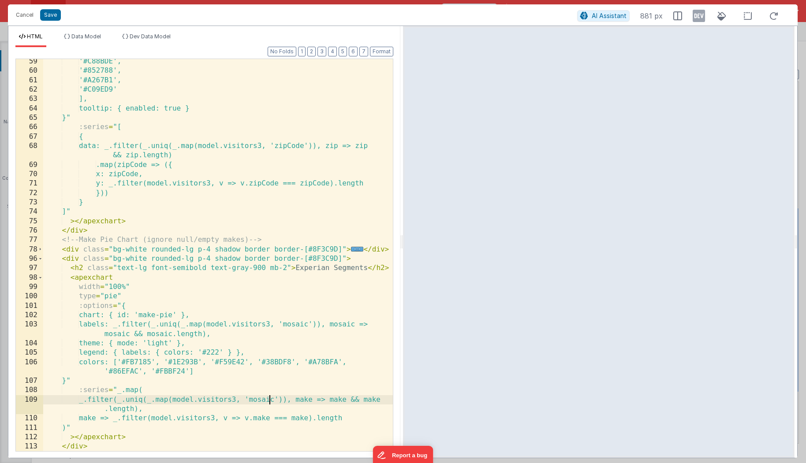
click at [268, 400] on div "'#C88BDE', '#852788', '#A267B1', '#C09ED9' ], tooltip: { enabled: true } }" :se…" at bounding box center [218, 263] width 350 height 412
click at [312, 401] on div "'#C88BDE', '#852788', '#A267B1', '#C09ED9' ], tooltip: { enabled: true } }" :se…" at bounding box center [218, 263] width 350 height 412
click at [349, 401] on div "'#C88BDE', '#852788', '#A267B1', '#C09ED9' ], tooltip: { enabled: true } }" :se…" at bounding box center [218, 263] width 350 height 412
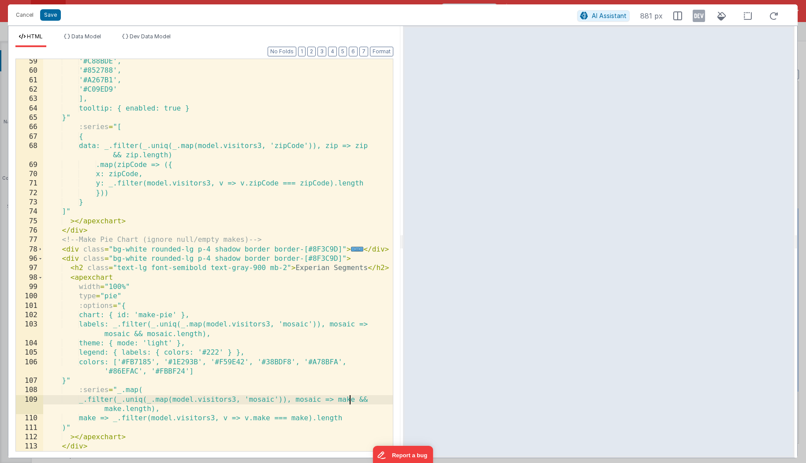
click at [349, 401] on div "'#C88BDE', '#852788', '#A267B1', '#C09ED9' ], tooltip: { enabled: true } }" :se…" at bounding box center [218, 263] width 350 height 412
click at [97, 419] on div "'#C88BDE', '#852788', '#A267B1', '#C09ED9' ], tooltip: { enabled: true } }" :se…" at bounding box center [218, 263] width 350 height 412
click at [276, 418] on div "'#C88BDE', '#852788', '#A267B1', '#C09ED9' ], tooltip: { enabled: true } }" :se…" at bounding box center [218, 263] width 350 height 412
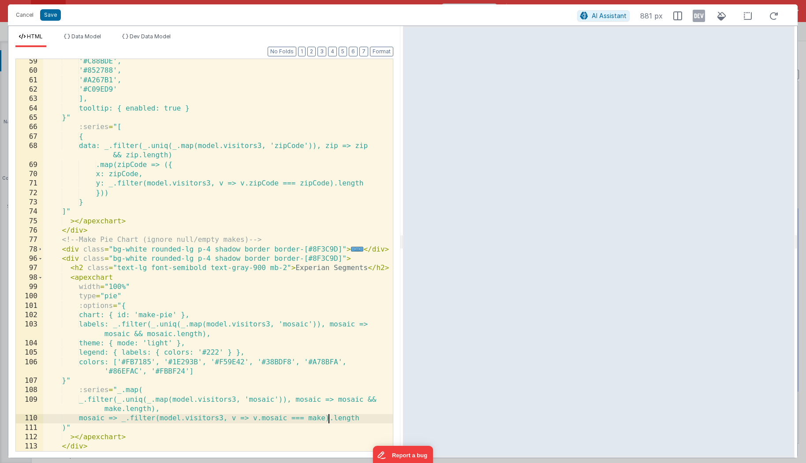
click at [328, 419] on div "'#C88BDE', '#852788', '#A267B1', '#C09ED9' ], tooltip: { enabled: true } }" :se…" at bounding box center [218, 263] width 350 height 412
click at [51, 13] on button "Save" at bounding box center [50, 14] width 21 height 11
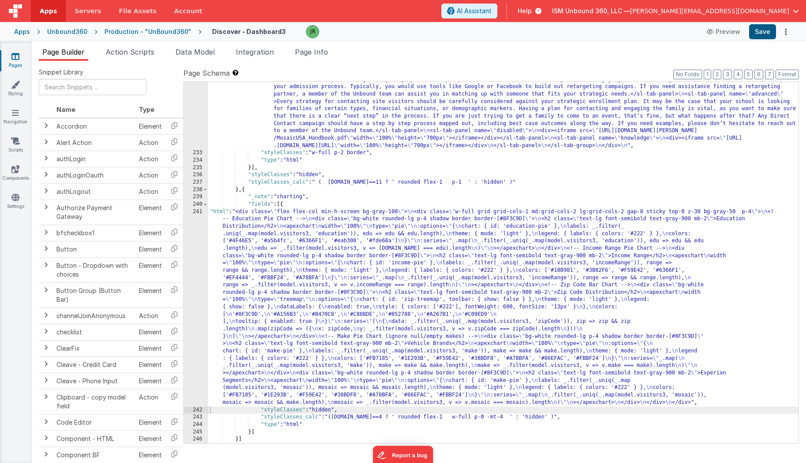
scroll to position [3539, 0]
click at [760, 33] on button "Save" at bounding box center [762, 31] width 27 height 15
click at [312, 342] on div ""html" : "<div> \n <sl-tab-group> \n <sl-tab slot= \" nav \" panel= \" geofenci…" at bounding box center [503, 267] width 591 height 501
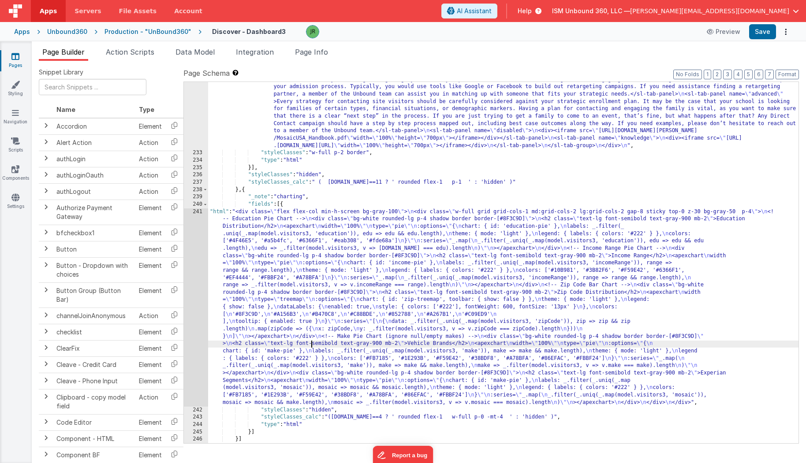
scroll to position [3539, 0]
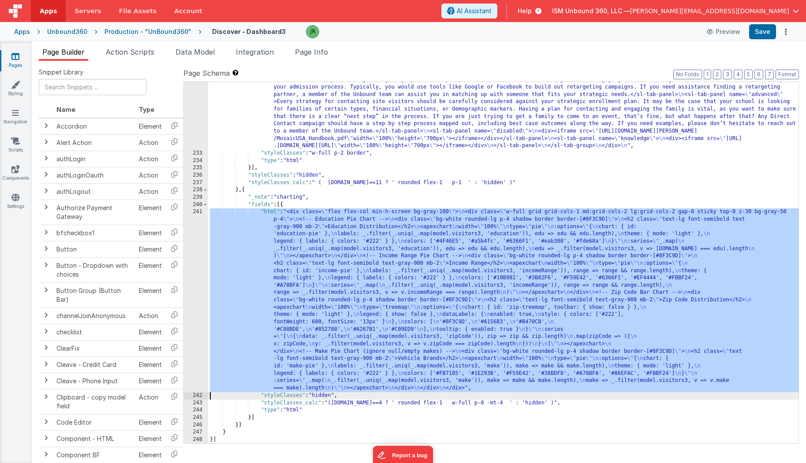
click at [318, 304] on div ""html" : "<div> \n <sl-tab-group> \n <sl-tab slot= \" nav \" panel= \" geofenci…" at bounding box center [503, 268] width 591 height 501
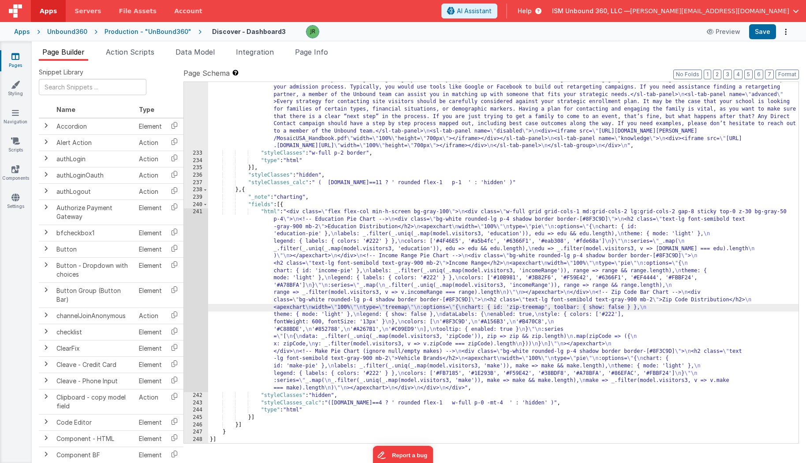
click at [196, 262] on div "241" at bounding box center [196, 300] width 24 height 184
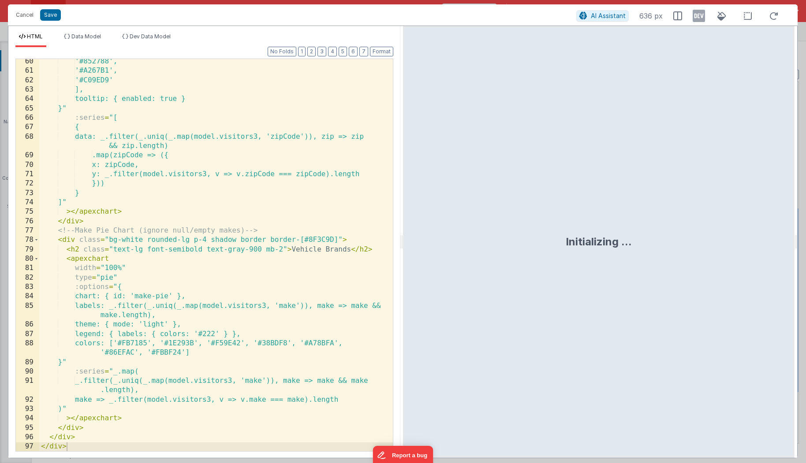
scroll to position [632, 0]
click at [51, 14] on button "Save" at bounding box center [50, 14] width 21 height 11
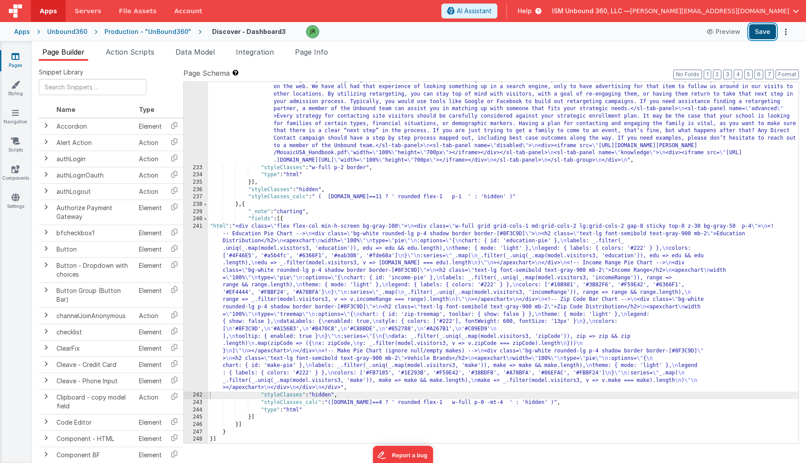
click at [771, 29] on button "Save" at bounding box center [762, 31] width 27 height 15
click at [764, 36] on button "Save" at bounding box center [762, 31] width 27 height 15
click at [279, 288] on div ""html" : "<div> \n <sl-tab-group> \n <sl-tab slot= \" nav \" panel= \" geofenci…" at bounding box center [503, 282] width 591 height 501
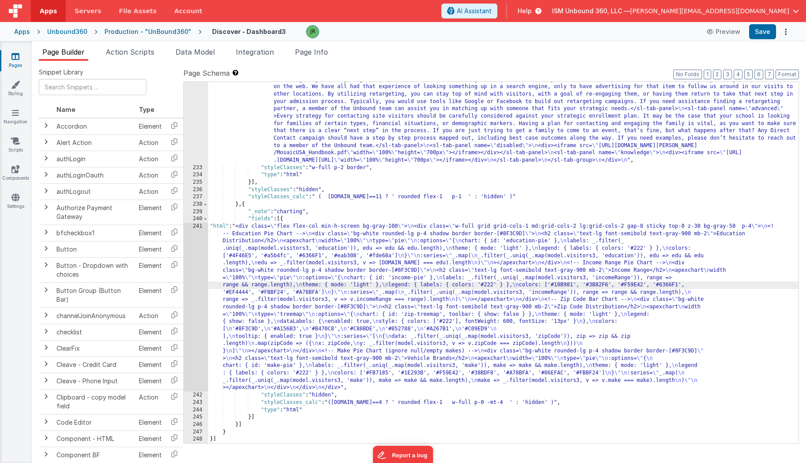
click at [197, 228] on div "241" at bounding box center [196, 307] width 24 height 169
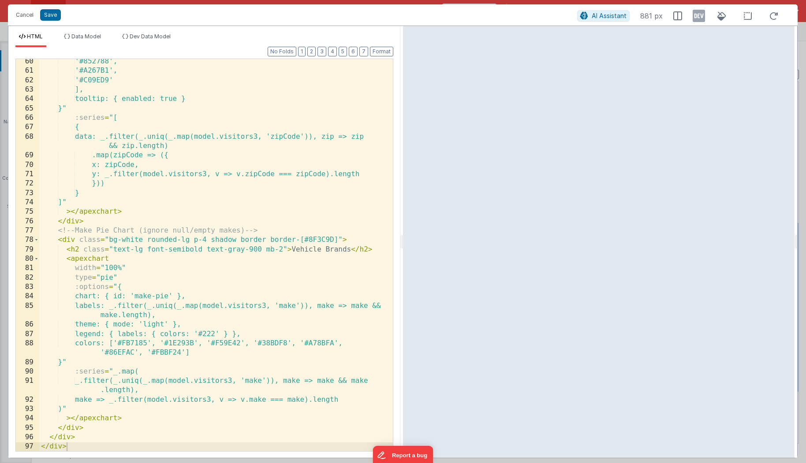
scroll to position [632, 0]
click at [608, 17] on span "AI Assistant" at bounding box center [609, 15] width 35 height 7
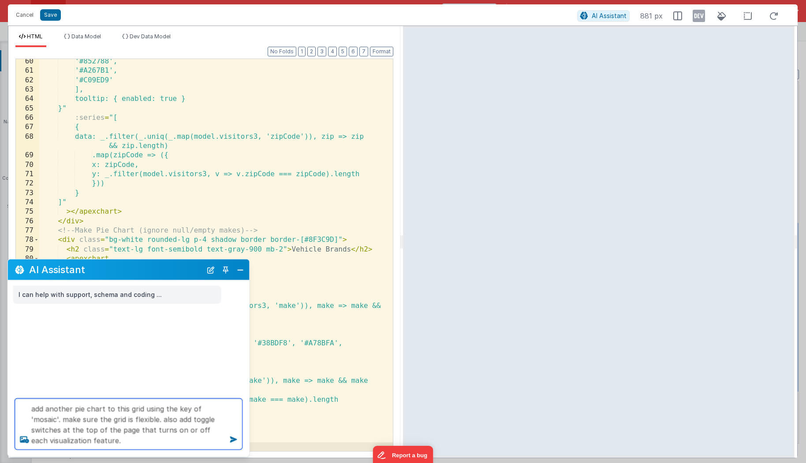
type textarea "add another pie chart to this grid using the key of 'mosaic'. make sure the gri…"
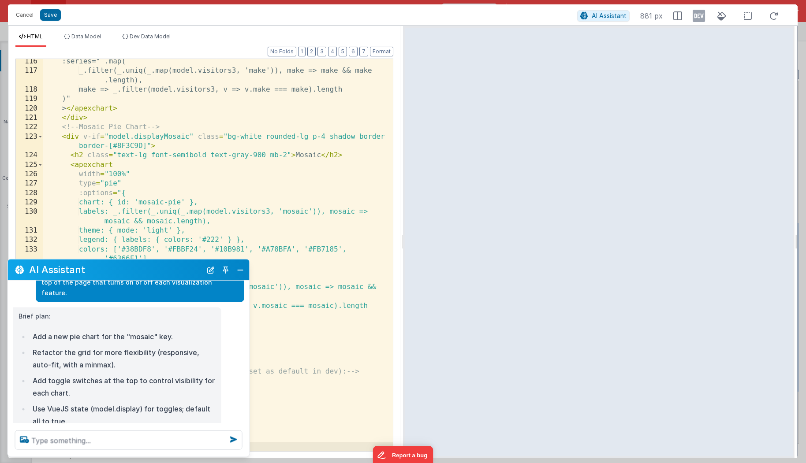
scroll to position [1281, 0]
click at [50, 15] on button "Save" at bounding box center [50, 14] width 21 height 11
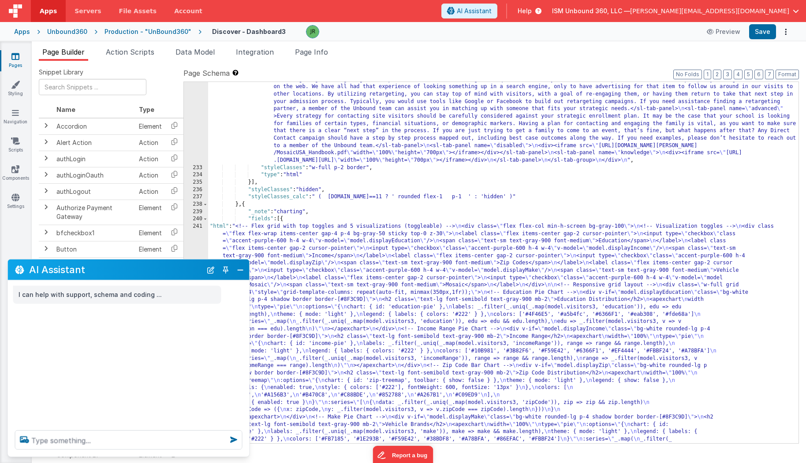
scroll to position [0, 0]
click at [766, 35] on button "Save" at bounding box center [762, 31] width 27 height 15
click at [260, 245] on div ""html" : "<div> \n <sl-tab-group> \n <sl-tab slot= \" nav \" panel= \" geofenci…" at bounding box center [503, 418] width 591 height 773
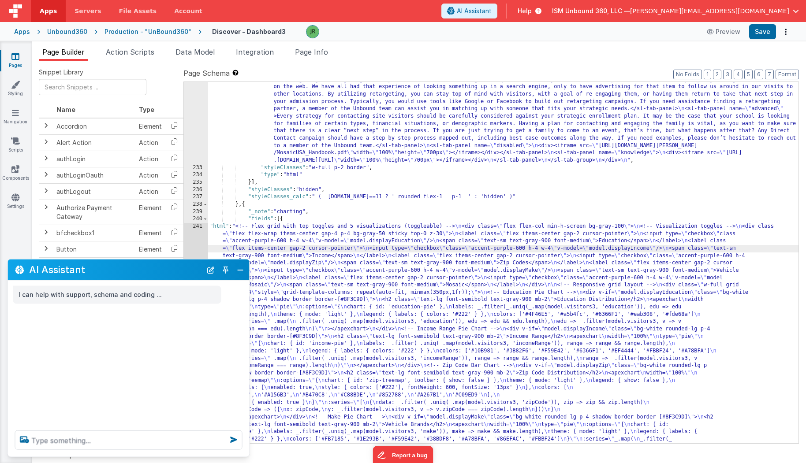
click at [191, 231] on div "241" at bounding box center [196, 362] width 24 height 279
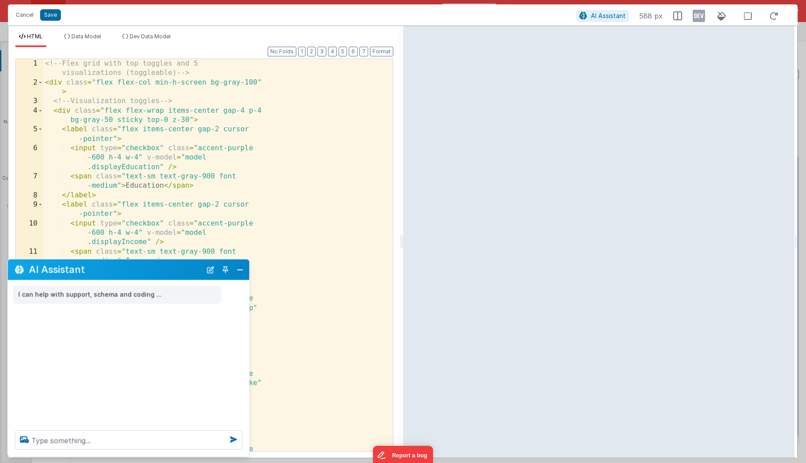
scroll to position [3591, 0]
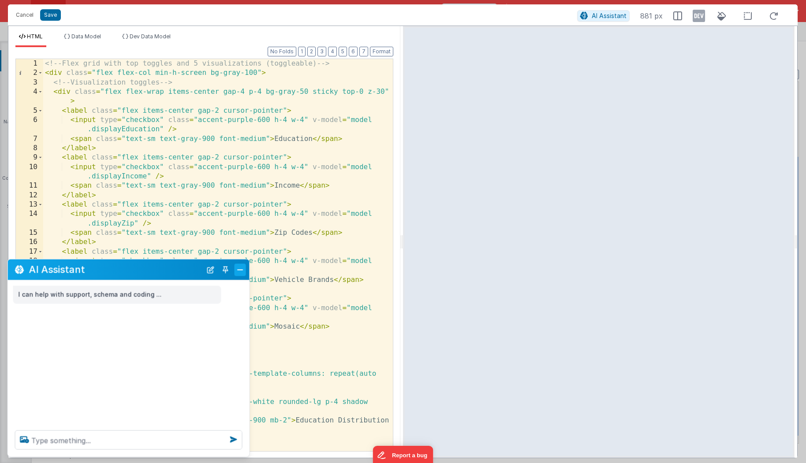
click at [238, 271] on button "Close" at bounding box center [239, 270] width 11 height 12
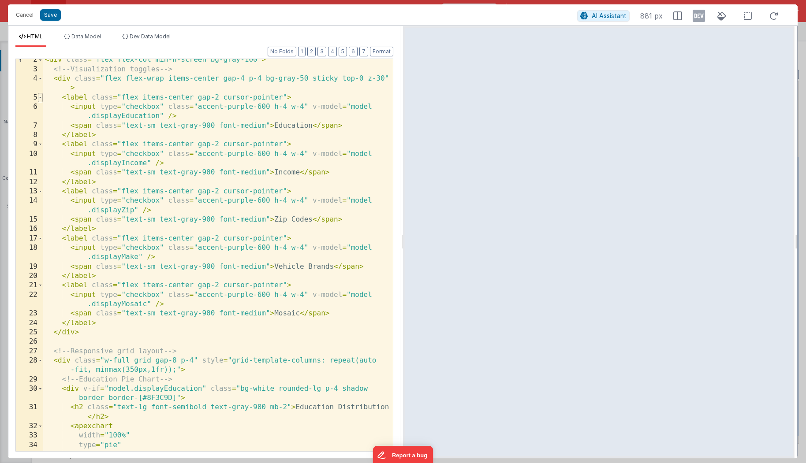
scroll to position [0, 0]
click at [39, 95] on span at bounding box center [40, 97] width 5 height 9
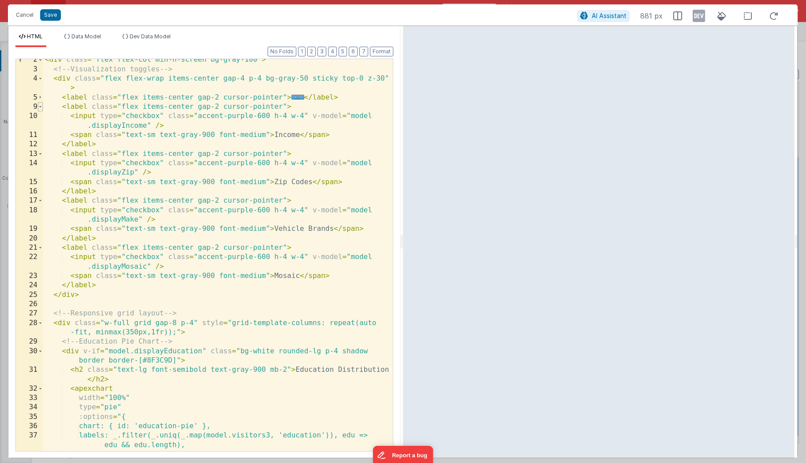
click at [40, 106] on span at bounding box center [40, 106] width 5 height 9
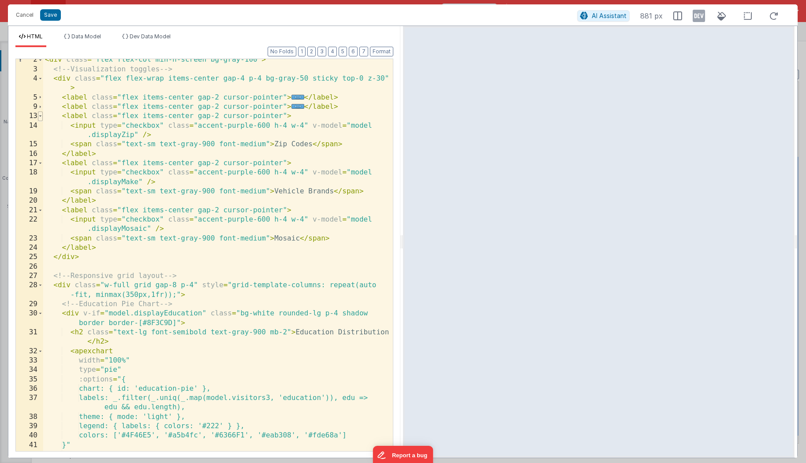
click at [41, 116] on span at bounding box center [40, 116] width 5 height 9
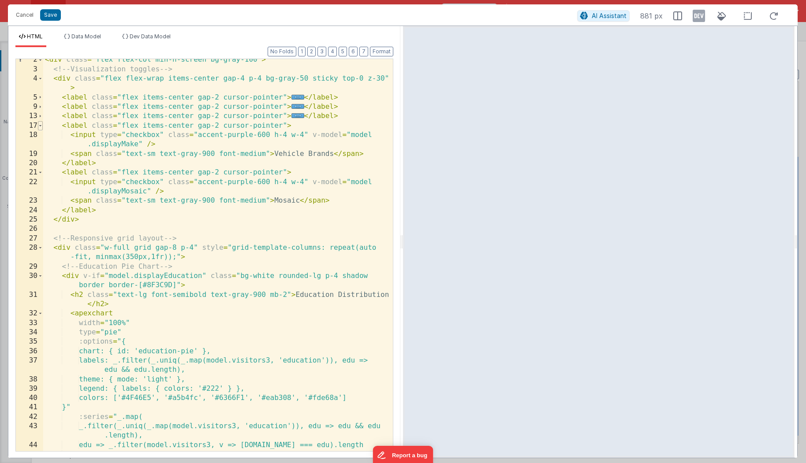
click at [41, 125] on span at bounding box center [40, 125] width 5 height 9
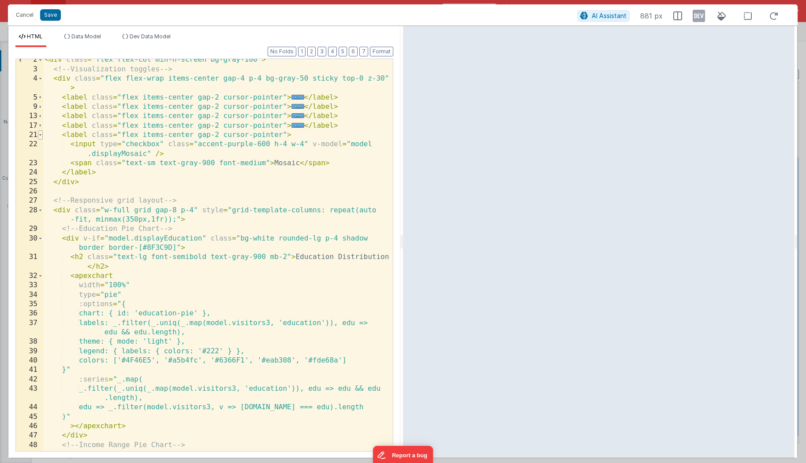
click at [41, 134] on span at bounding box center [40, 134] width 5 height 9
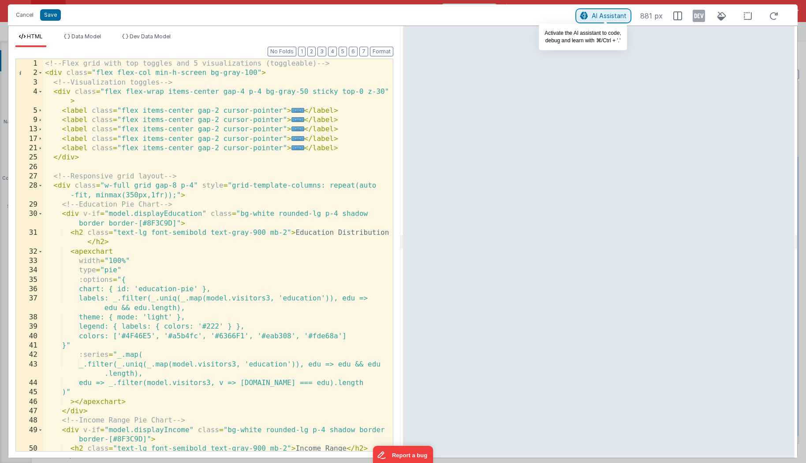
click at [605, 14] on span "AI Assistant" at bounding box center [609, 15] width 35 height 7
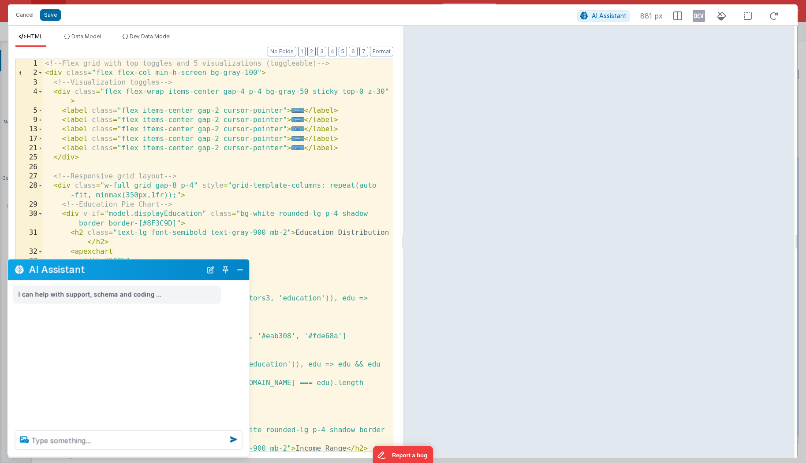
click at [30, 440] on icon at bounding box center [25, 440] width 16 height 14
click at [0, 0] on input "file" at bounding box center [0, 0] width 0 height 0
click at [87, 446] on textarea at bounding box center [128, 440] width 227 height 19
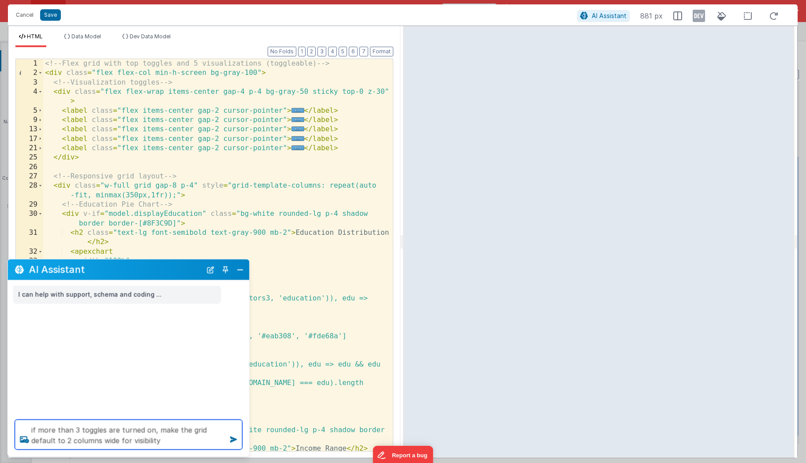
type textarea "if more than 3 toggles are turned on, make the grid default to 2 columns wide f…"
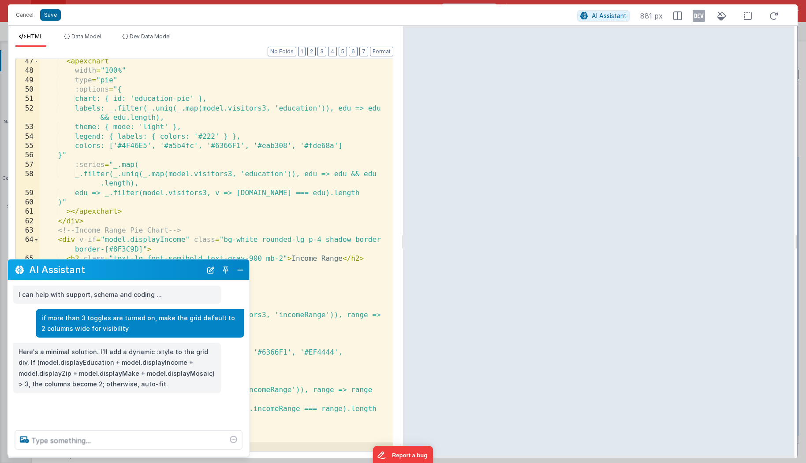
click at [412, 38] on div at bounding box center [599, 242] width 392 height 432
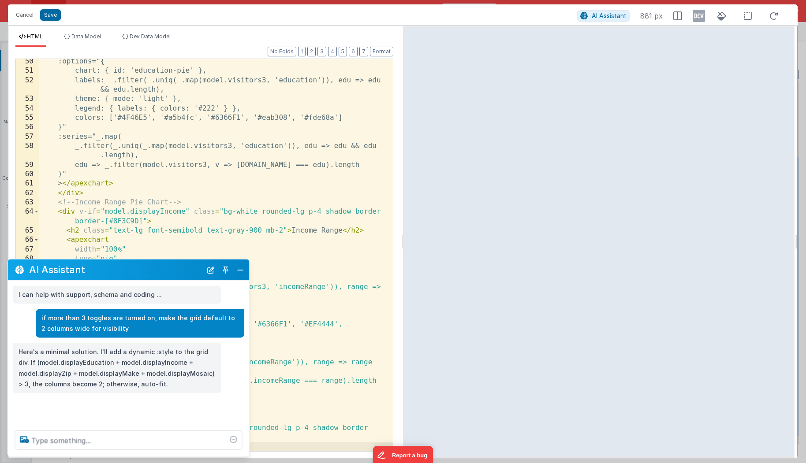
click at [416, 41] on div at bounding box center [599, 242] width 392 height 432
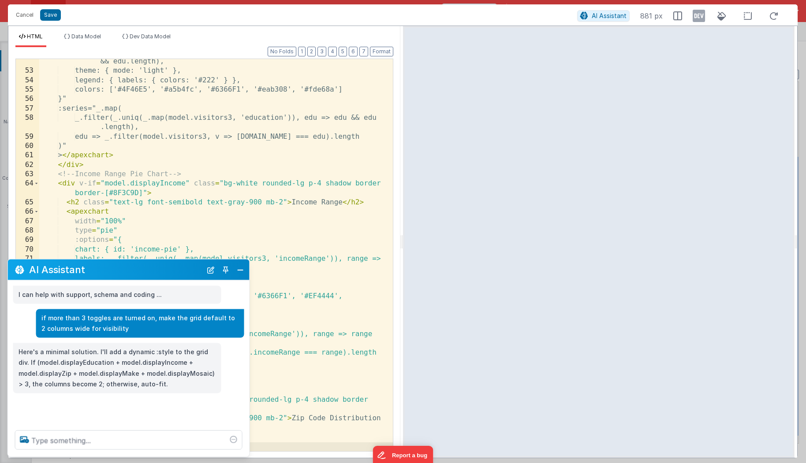
click at [414, 17] on div "Cancel Save" at bounding box center [294, 15] width 566 height 12
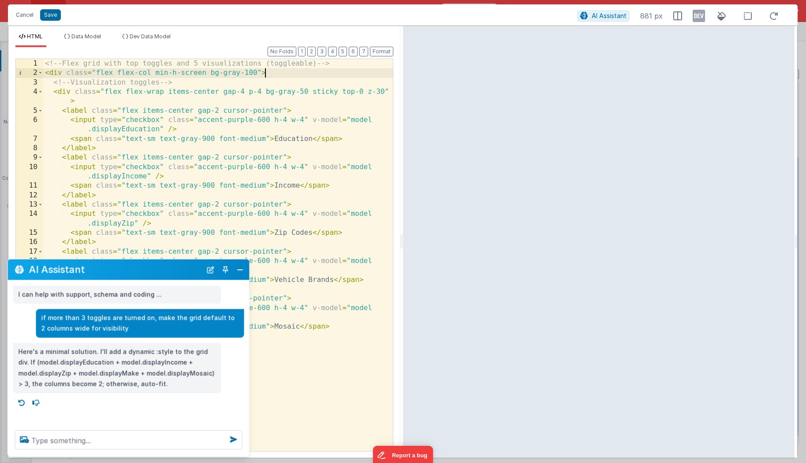
click at [269, 75] on div "<!-- Flex grid with top toggles and 5 visualizations (toggleable) --> < div cla…" at bounding box center [218, 265] width 350 height 412
click at [282, 74] on div "<!-- Flex grid with top toggles and 5 visualizations (toggleable) --> < div cla…" at bounding box center [218, 265] width 350 height 412
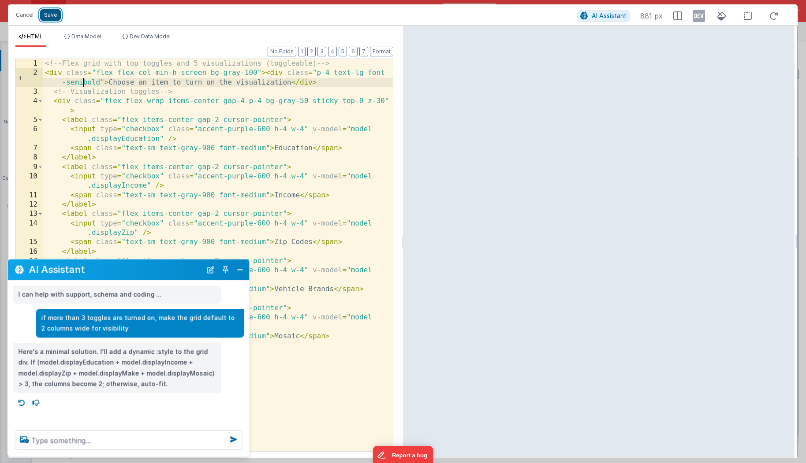
click at [50, 15] on button "Save" at bounding box center [50, 14] width 21 height 11
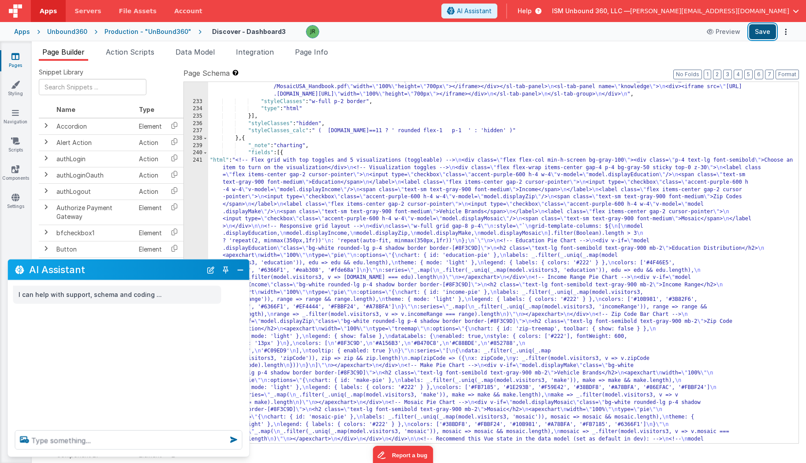
click at [761, 30] on button "Save" at bounding box center [762, 31] width 27 height 15
click at [241, 269] on button "Close" at bounding box center [239, 270] width 11 height 12
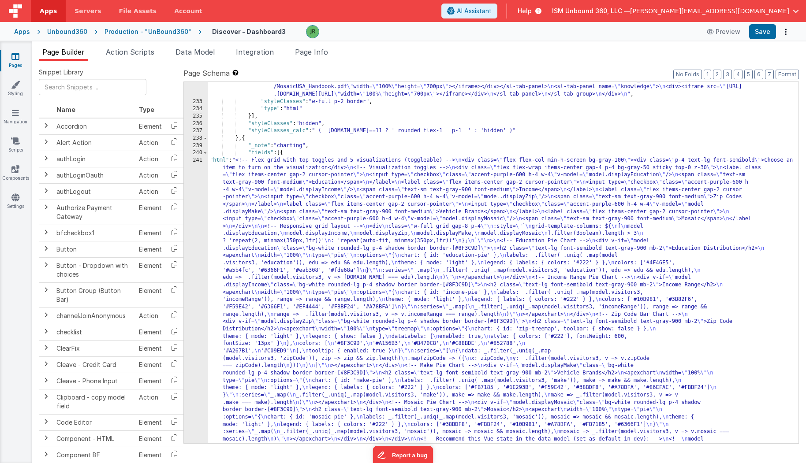
click at [195, 308] on div "241" at bounding box center [196, 304] width 24 height 294
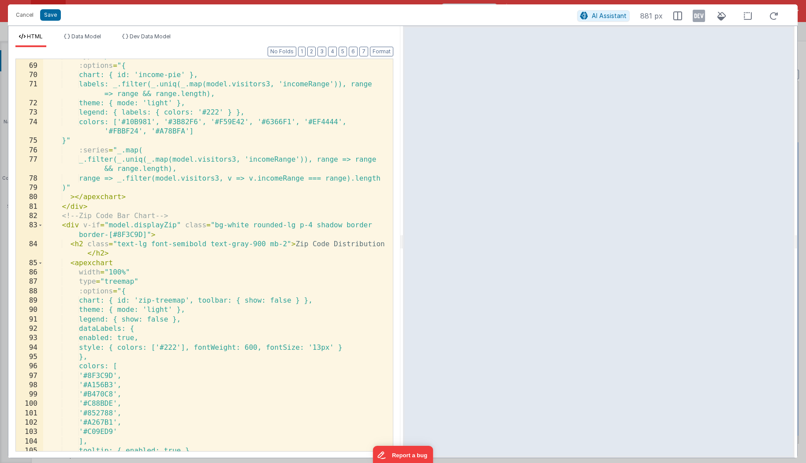
scroll to position [1422, 0]
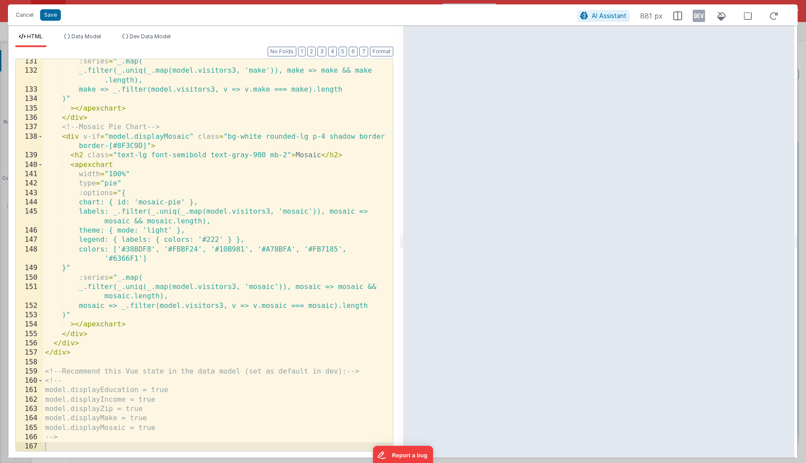
click at [320, 156] on div ":series = "_.map( _.filter(_.uniq(_.map(model.visitors3, 'make')), make => make…" at bounding box center [218, 263] width 350 height 412
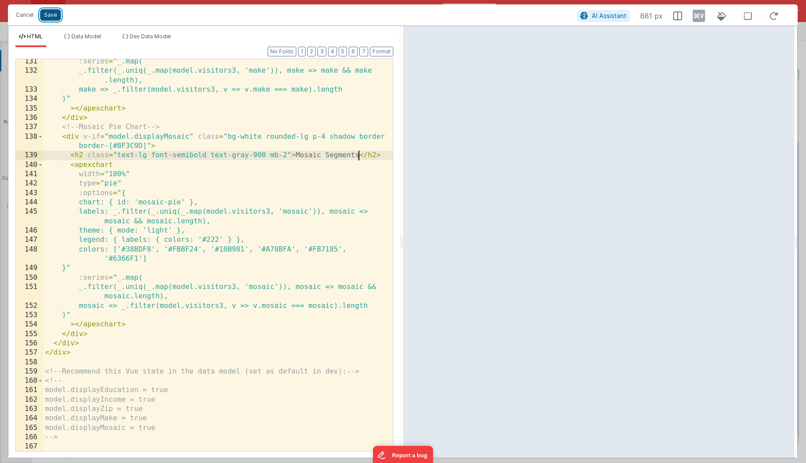
click at [52, 15] on button "Save" at bounding box center [50, 14] width 21 height 11
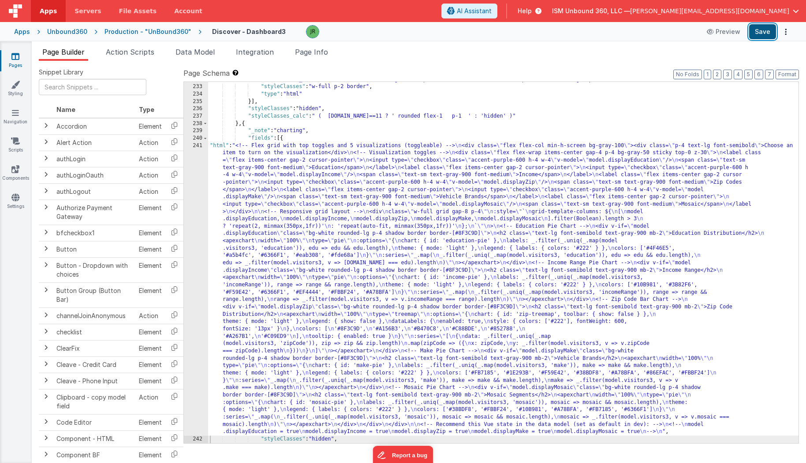
click at [769, 32] on button "Save" at bounding box center [762, 31] width 27 height 15
click at [279, 207] on div ""html" : "<div> \n <sl-tab-group> \n <sl-tab slot= \" nav \" panel= \" geofenci…" at bounding box center [503, 201] width 591 height 501
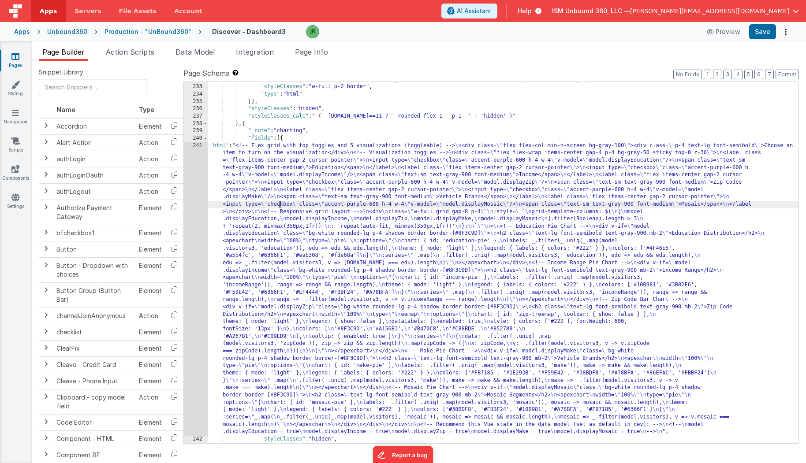
click at [201, 150] on div "241" at bounding box center [196, 289] width 24 height 294
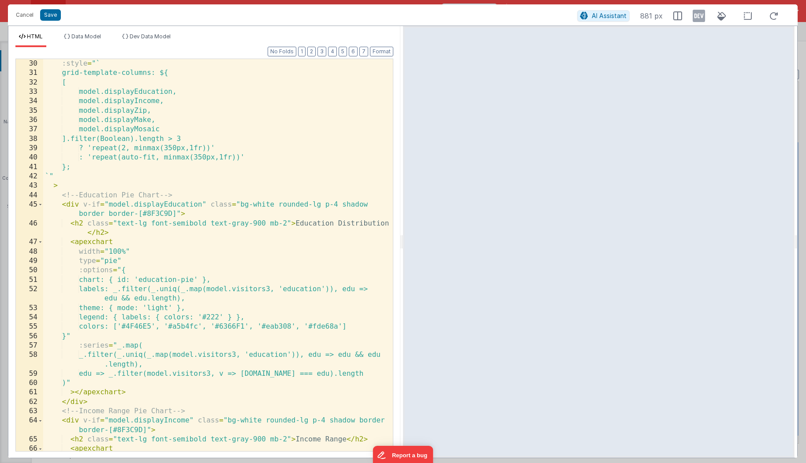
scroll to position [340, 0]
click at [320, 203] on div ":style = "` grid-template-columns: ${ [ model.displayEducation, model.displayIn…" at bounding box center [218, 263] width 350 height 412
click at [351, 205] on div ":style = "` grid-template-columns: ${ [ model.displayEducation, model.displayIn…" at bounding box center [218, 263] width 350 height 412
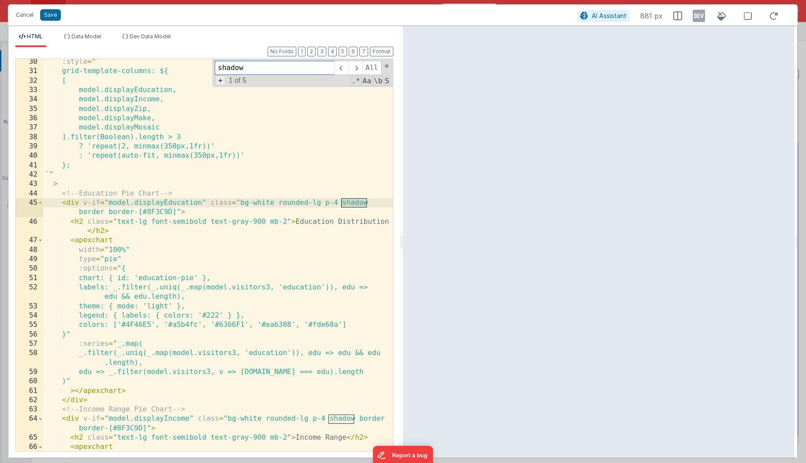
click at [219, 82] on span "+" at bounding box center [221, 80] width 10 height 9
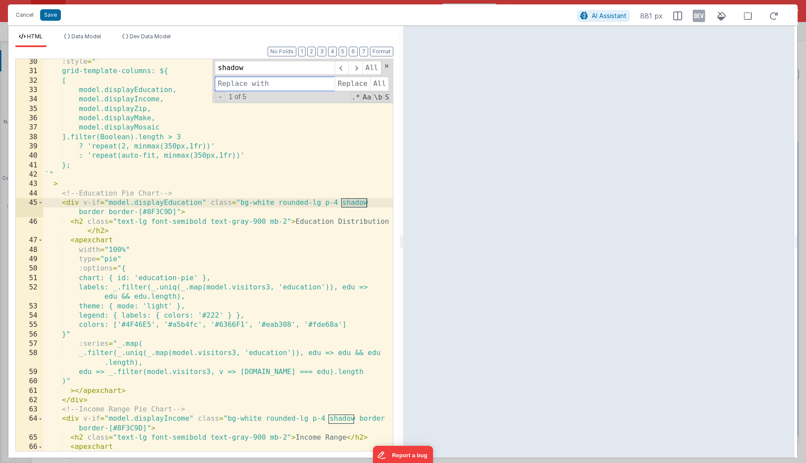
click at [244, 79] on input at bounding box center [275, 84] width 120 height 14
type input "shadow-lg"
click at [380, 78] on span "All" at bounding box center [379, 84] width 19 height 14
click at [52, 9] on button "Save" at bounding box center [50, 14] width 21 height 11
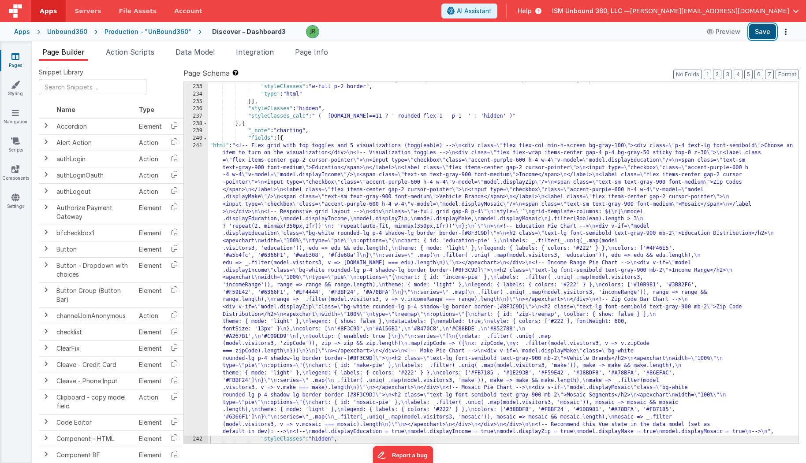
click at [770, 33] on button "Save" at bounding box center [762, 31] width 27 height 15
